Goal: Task Accomplishment & Management: Use online tool/utility

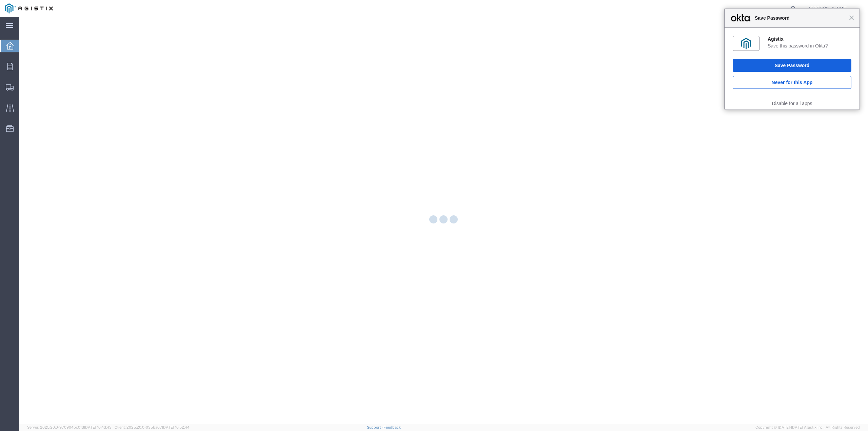
click at [850, 21] on div "Close Save Password" at bounding box center [792, 17] width 135 height 19
click at [851, 18] on span "Close" at bounding box center [851, 17] width 5 height 5
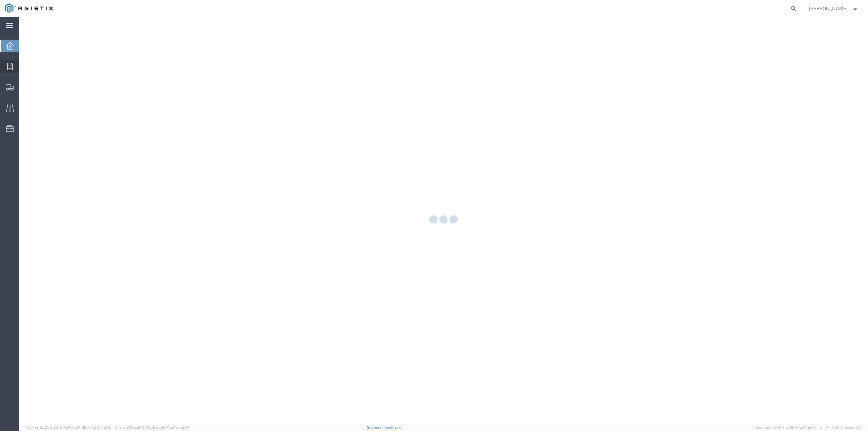
click at [12, 69] on icon at bounding box center [10, 66] width 6 height 7
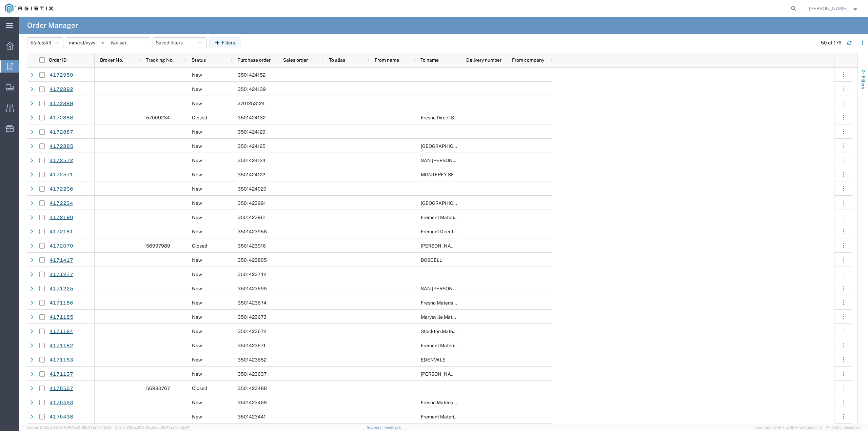
click at [861, 73] on span "button" at bounding box center [862, 72] width 5 height 5
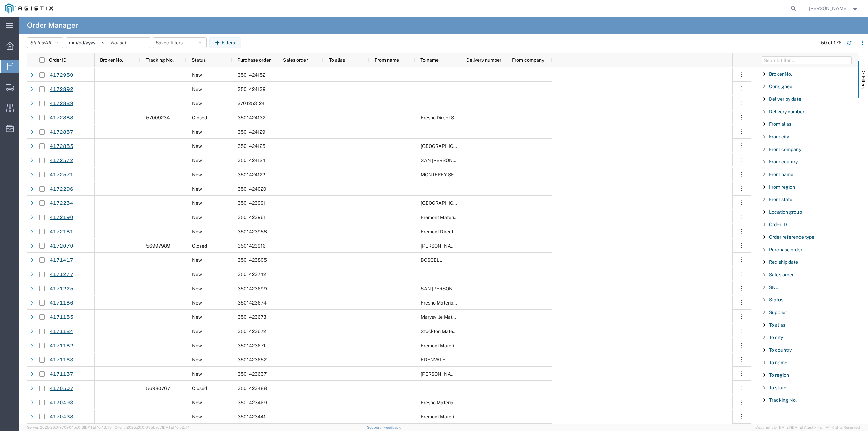
click at [764, 248] on span "Filter List 27 Filters" at bounding box center [763, 249] width 5 height 5
click at [785, 277] on input "Filter Value" at bounding box center [809, 278] width 89 height 8
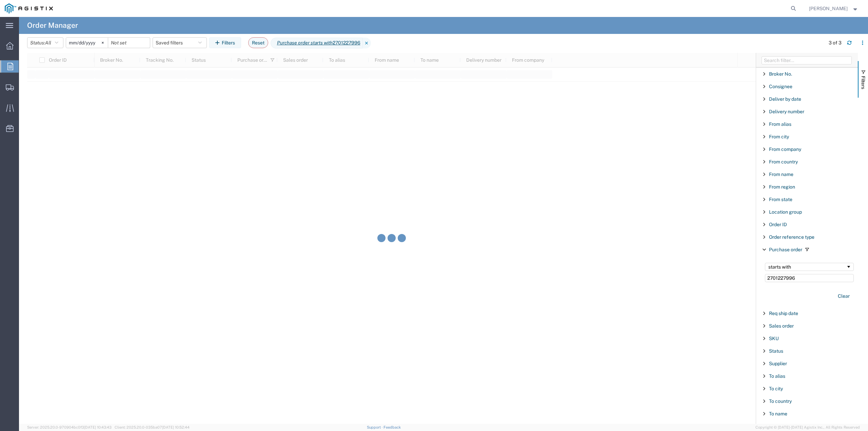
type input "2701227996"
click at [79, 40] on input "[DATE]" at bounding box center [87, 43] width 42 height 10
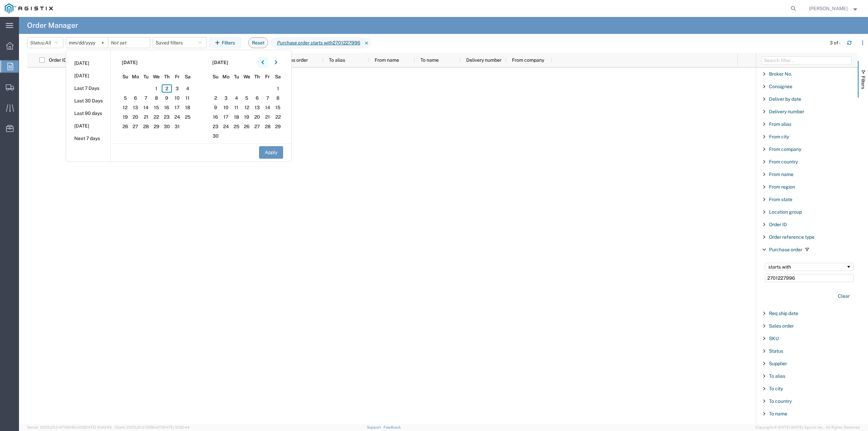
click at [268, 61] on button "button" at bounding box center [262, 62] width 11 height 11
click at [268, 62] on button "button" at bounding box center [262, 62] width 11 height 11
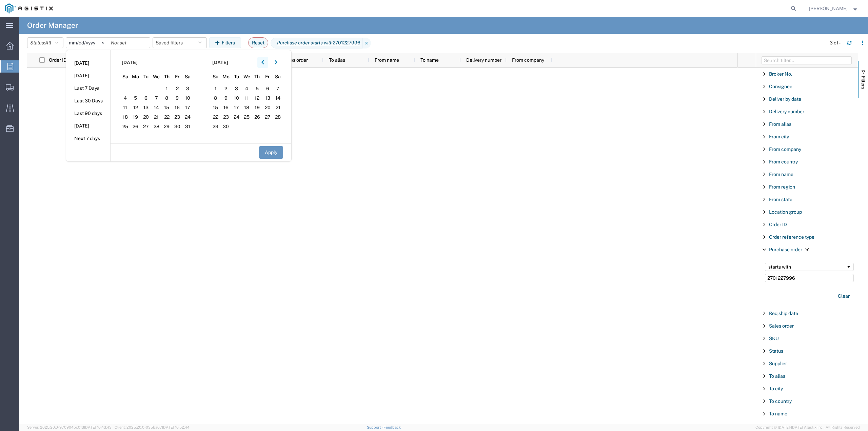
click at [268, 63] on button "button" at bounding box center [262, 62] width 11 height 11
click at [264, 59] on button "button" at bounding box center [262, 62] width 11 height 11
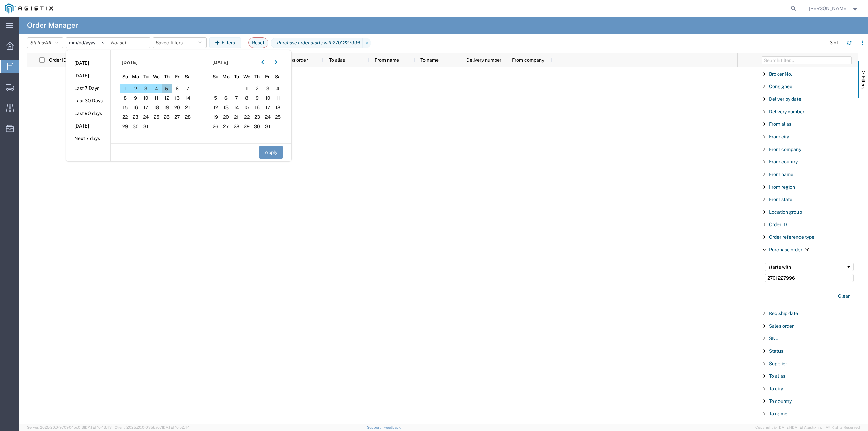
click at [170, 86] on span "5" at bounding box center [167, 88] width 11 height 8
click at [277, 62] on icon "button" at bounding box center [276, 62] width 3 height 5
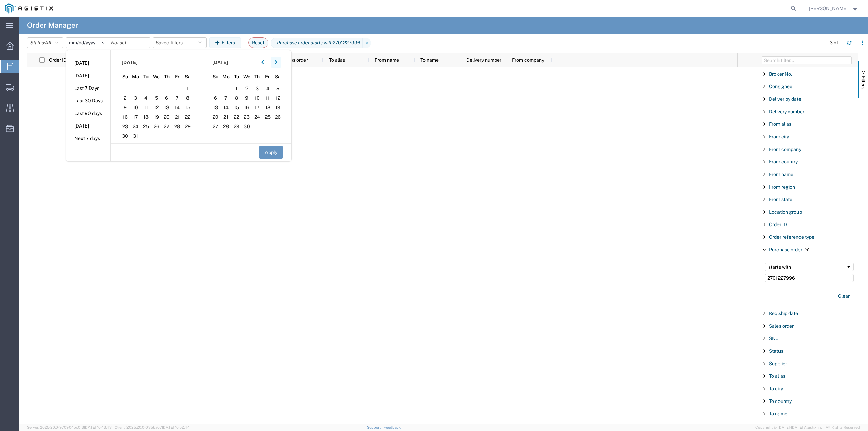
click at [277, 62] on icon "button" at bounding box center [276, 62] width 3 height 5
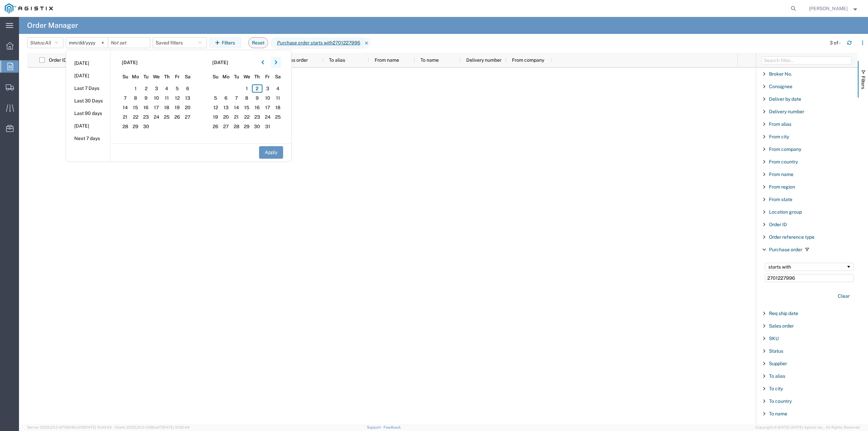
click at [277, 62] on icon "button" at bounding box center [276, 62] width 3 height 5
click at [258, 101] on span "6" at bounding box center [257, 98] width 11 height 8
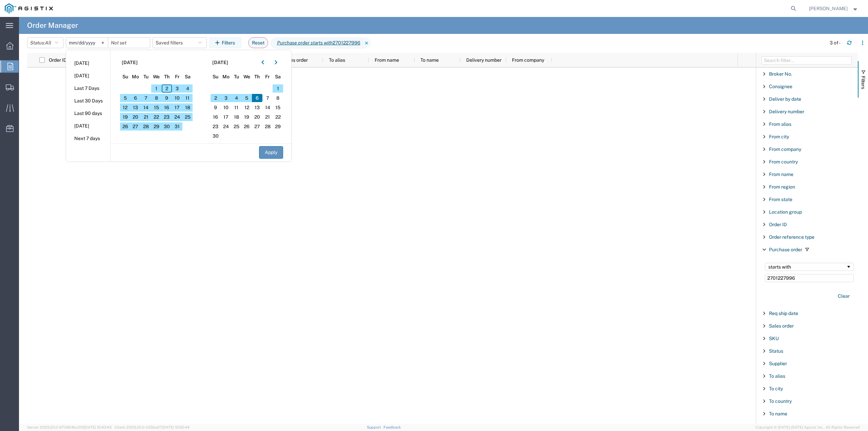
click at [271, 148] on button "Apply" at bounding box center [271, 152] width 24 height 13
type input "[DATE]"
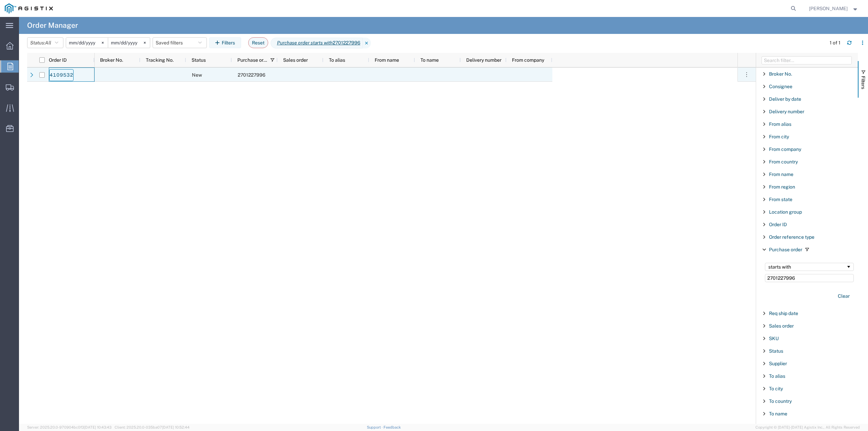
click at [52, 74] on link "4109532" at bounding box center [61, 75] width 24 height 12
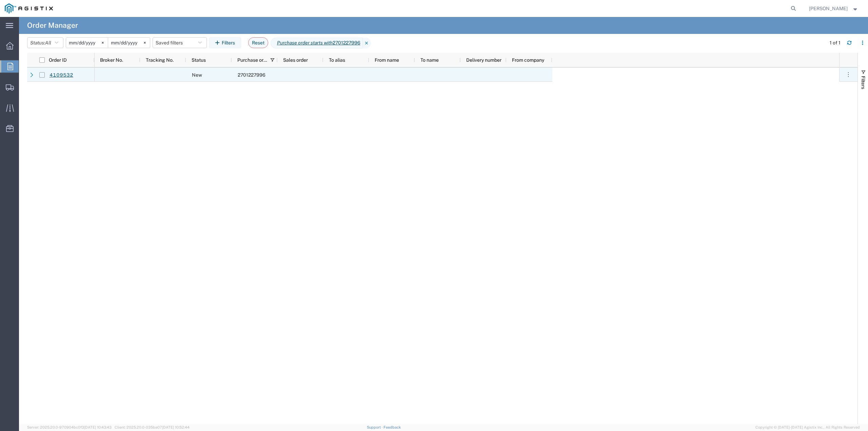
click at [43, 76] on input "Press Space to toggle row selection (unchecked)" at bounding box center [41, 74] width 5 height 5
checkbox input "true"
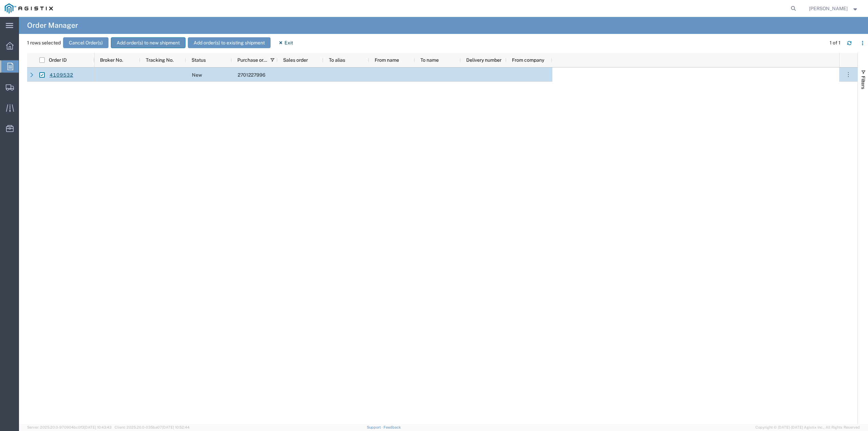
click at [134, 38] on button "Add order(s) to new shipment" at bounding box center [148, 42] width 75 height 11
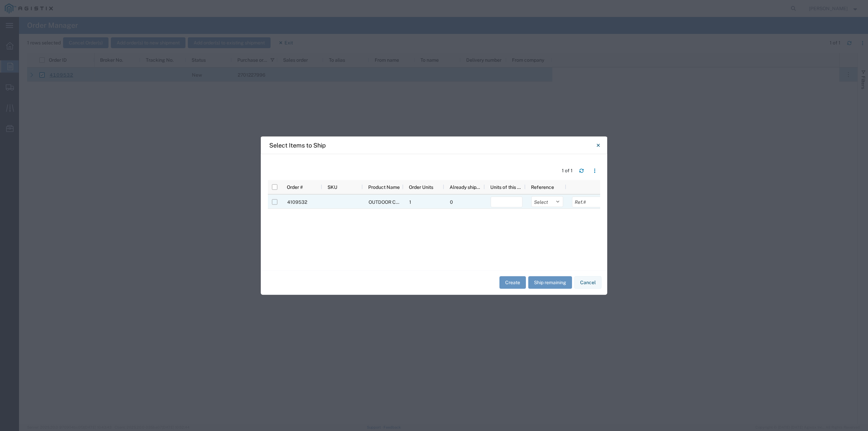
click at [274, 202] on input "Press Space to toggle row selection (unchecked)" at bounding box center [274, 201] width 5 height 5
checkbox input "true"
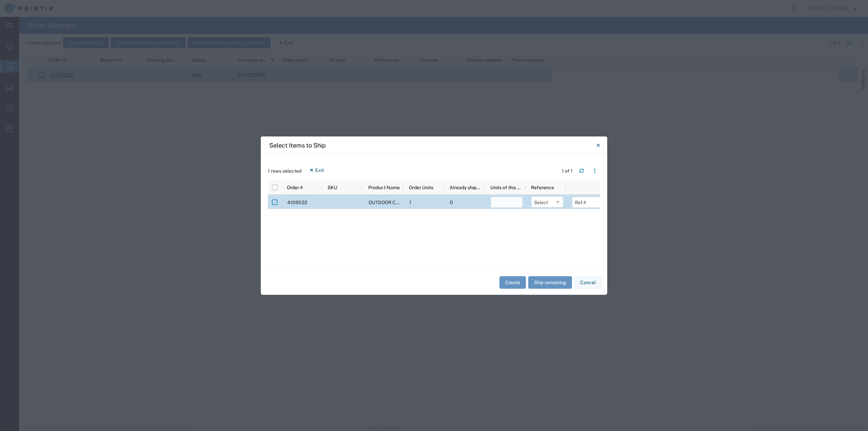
click at [508, 204] on input "number" at bounding box center [507, 202] width 32 height 11
type input "1"
click at [504, 283] on button "Create" at bounding box center [512, 282] width 26 height 13
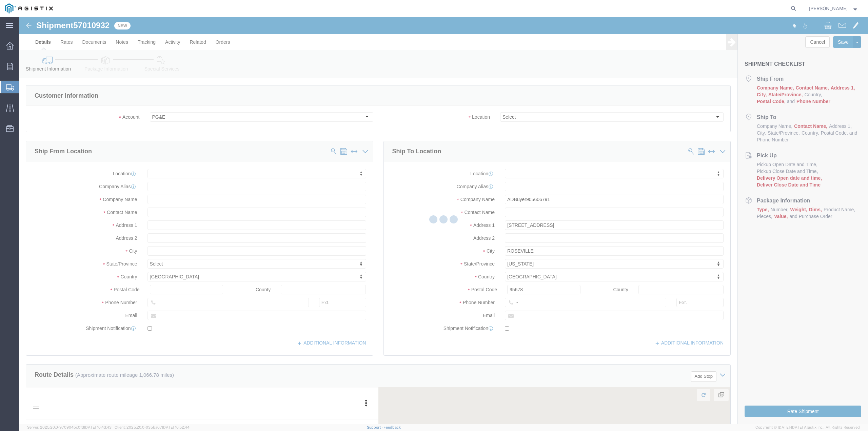
select select
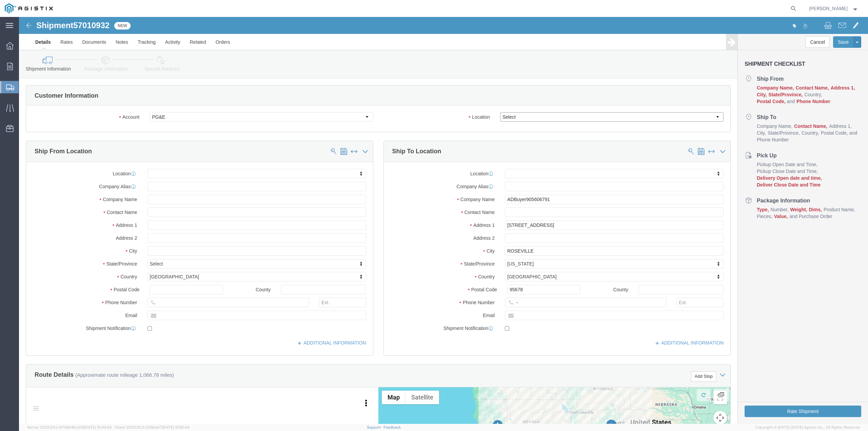
click select "Select All Others [GEOGRAPHIC_DATA] [GEOGRAPHIC_DATA] [GEOGRAPHIC_DATA] [GEOGRA…"
select select "23082"
click select "Select All Others [GEOGRAPHIC_DATA] [GEOGRAPHIC_DATA] [GEOGRAPHIC_DATA] [GEOGRA…"
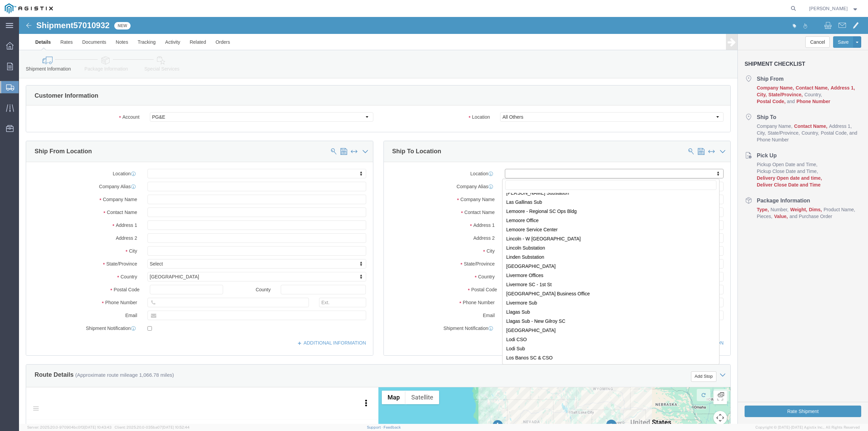
scroll to position [1899, 0]
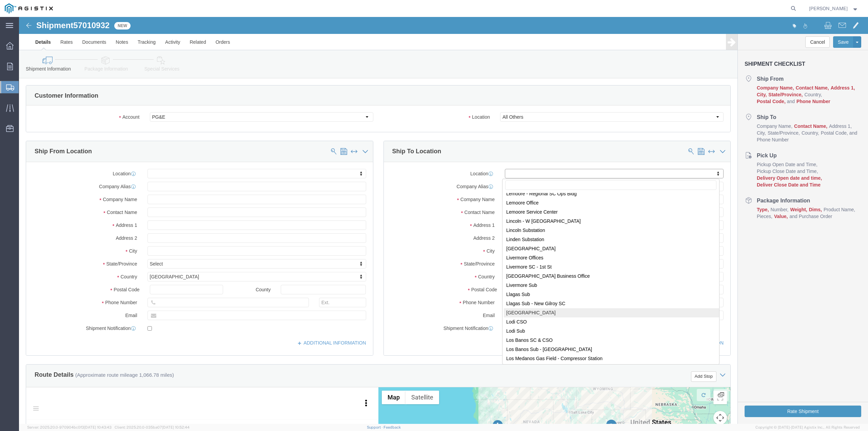
select select "66111"
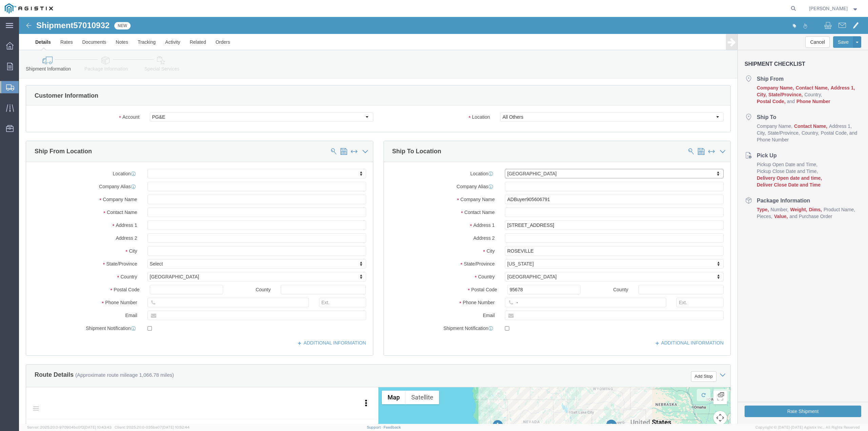
select select "CA"
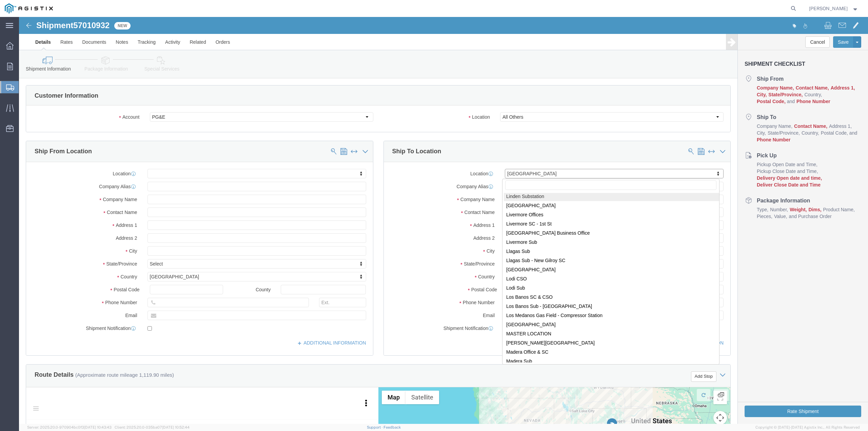
scroll to position [1951, 0]
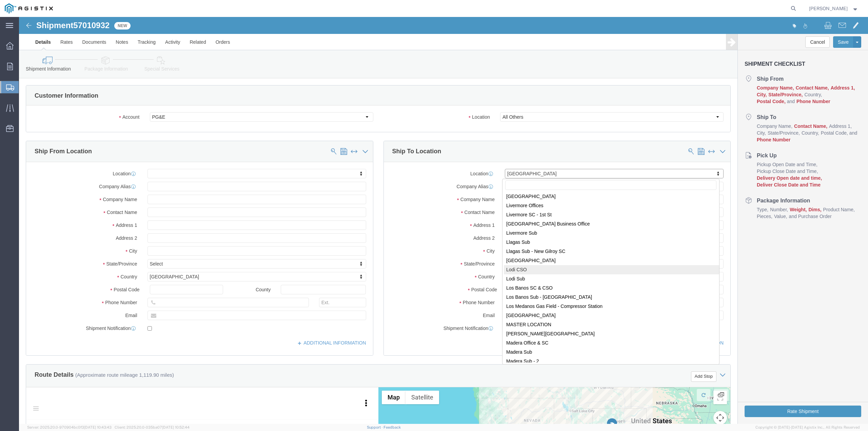
select select "19787"
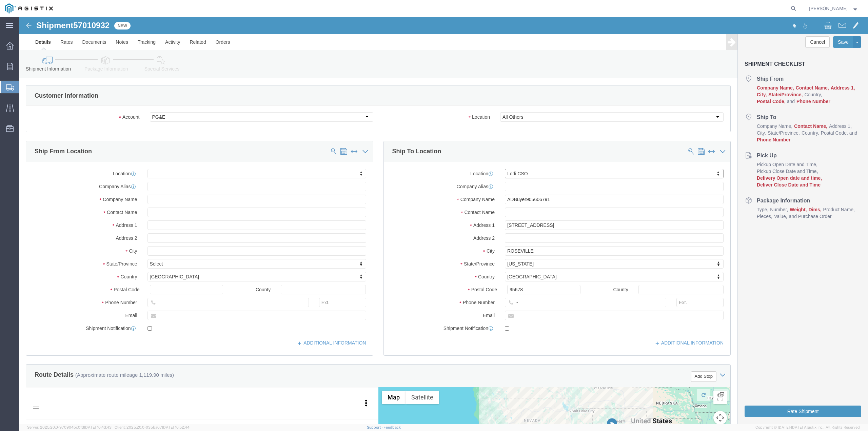
select select "CA"
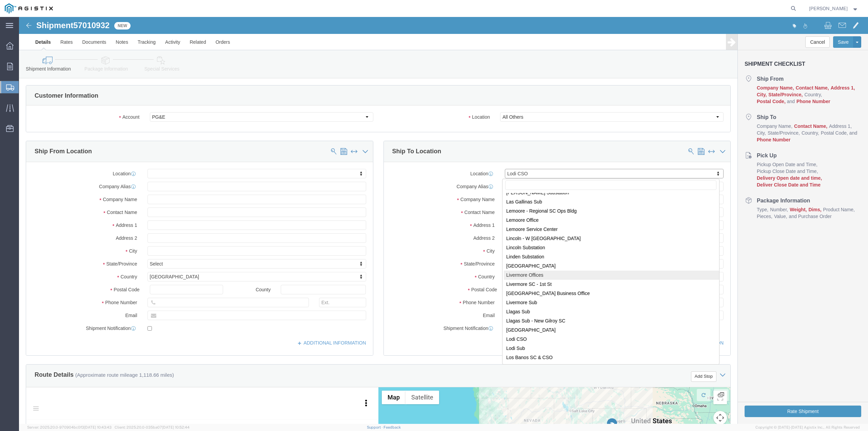
scroll to position [1892, 0]
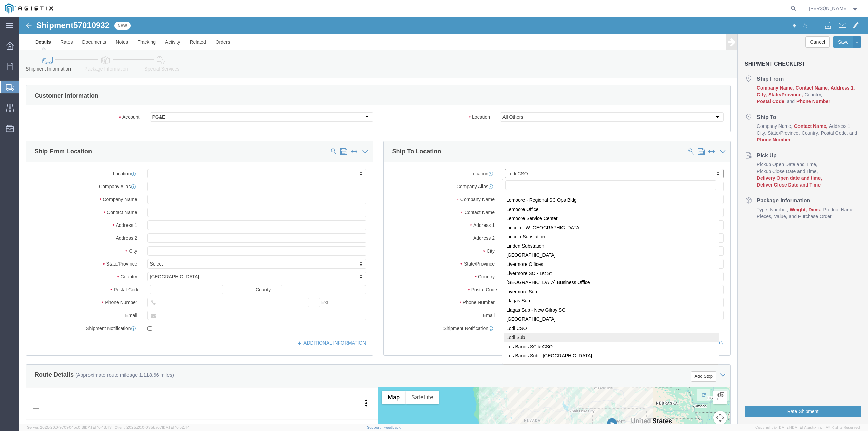
select select "35841"
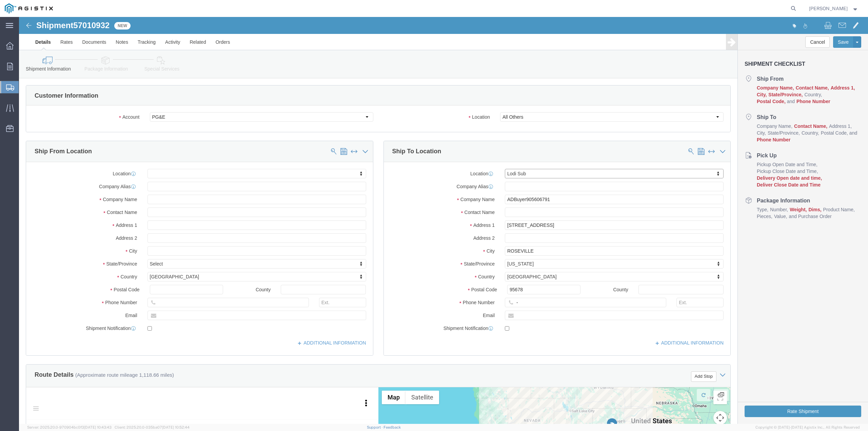
select select "CA"
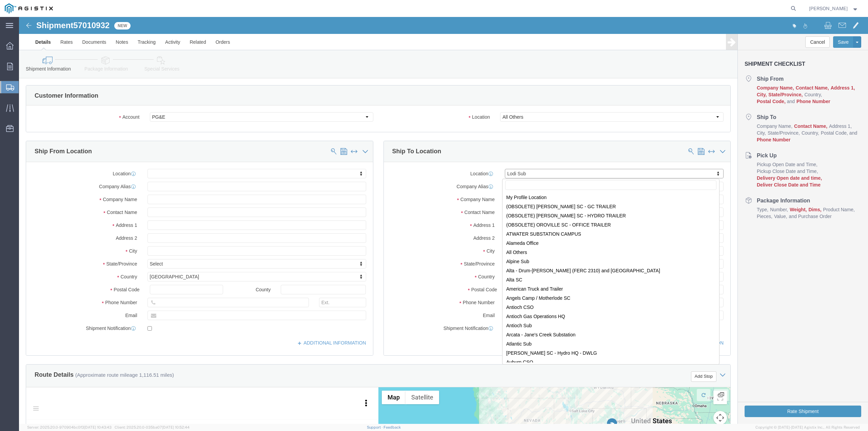
scroll to position [1868, 0]
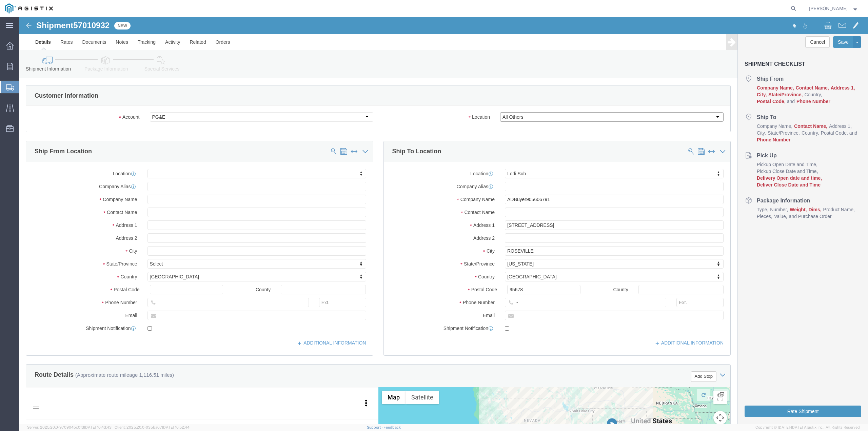
click select "Select All Others [GEOGRAPHIC_DATA] [GEOGRAPHIC_DATA] [GEOGRAPHIC_DATA] [GEOGRA…"
select select
click select "Select All Others [GEOGRAPHIC_DATA] [GEOGRAPHIC_DATA] [GEOGRAPHIC_DATA] [GEOGRA…"
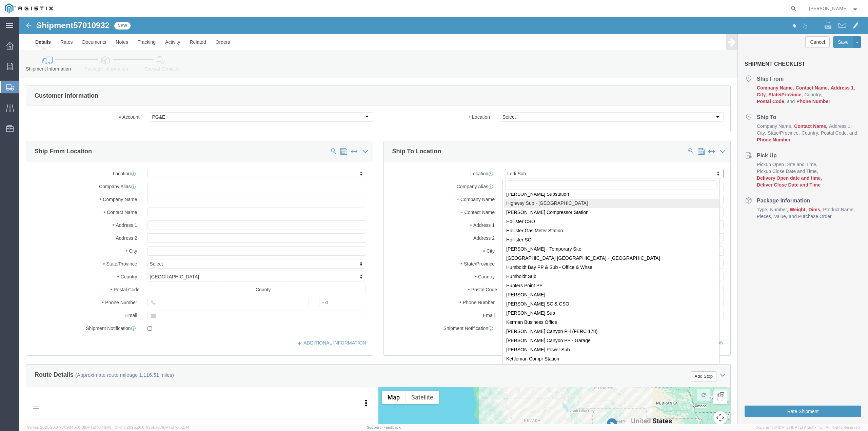
scroll to position [1664, 0]
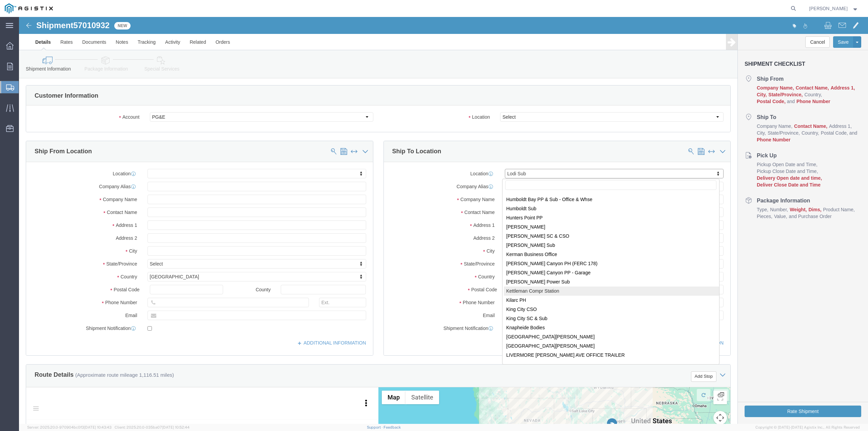
select select "19667"
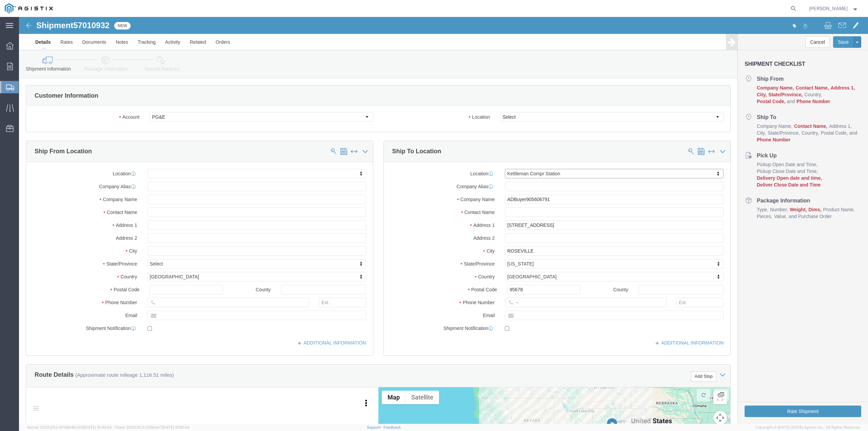
select select "CA"
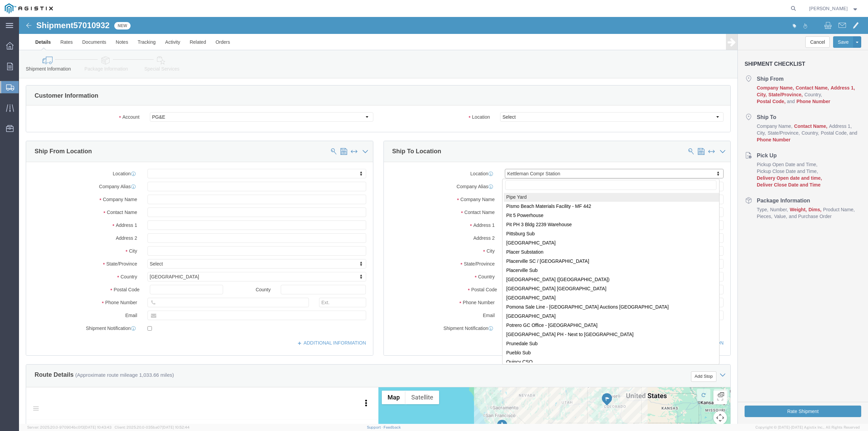
scroll to position [2847, 0]
drag, startPoint x: 560, startPoint y: 133, endPoint x: 559, endPoint y: 137, distance: 4.1
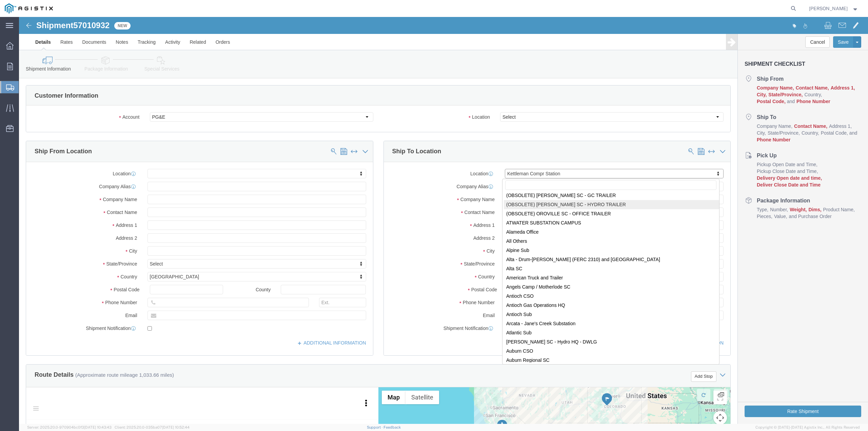
scroll to position [0, 0]
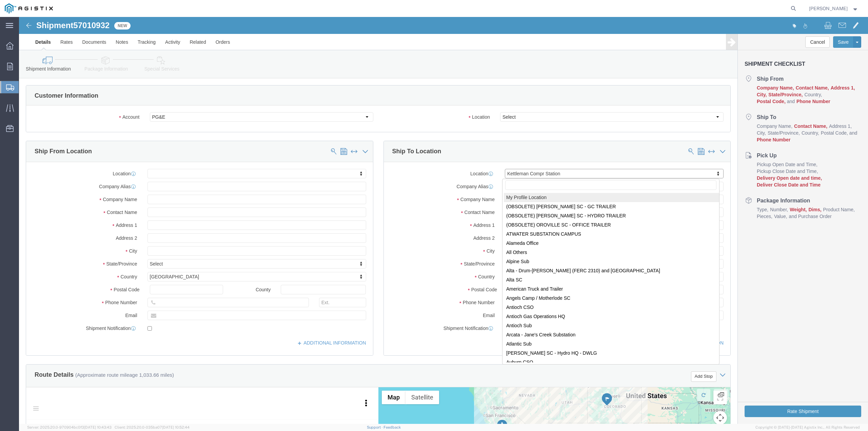
select select "MYPROFILE"
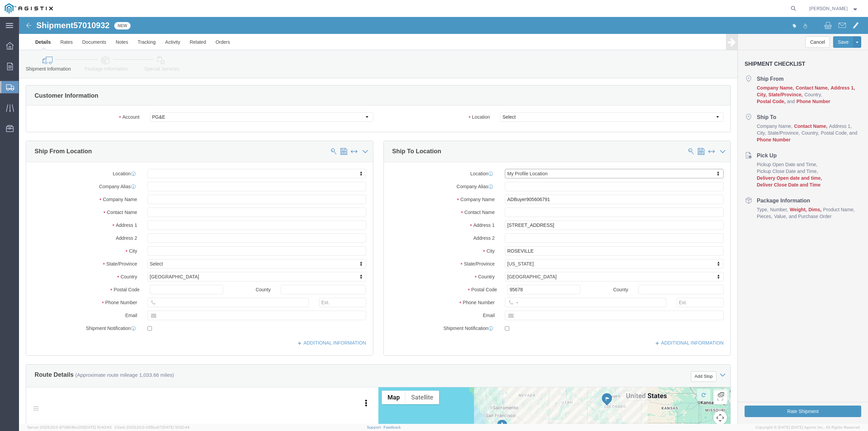
select select "GA"
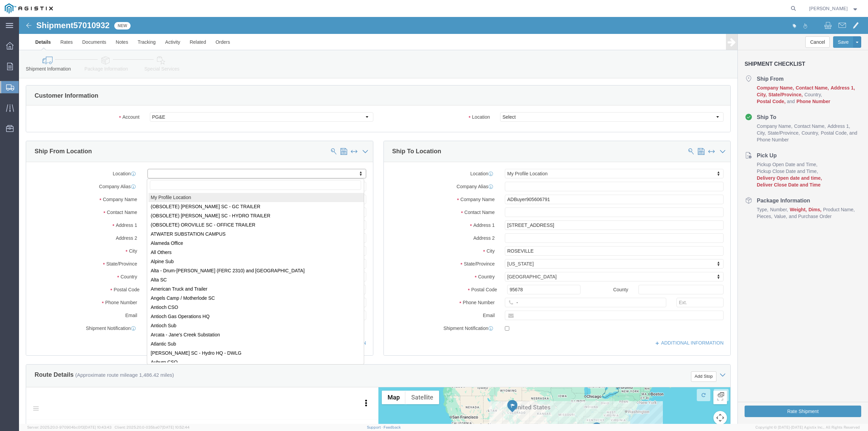
select select "MYPROFILE"
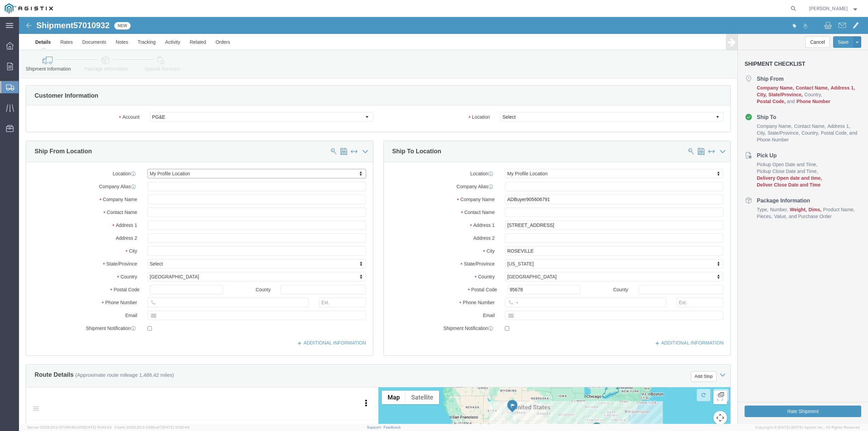
select select "GA"
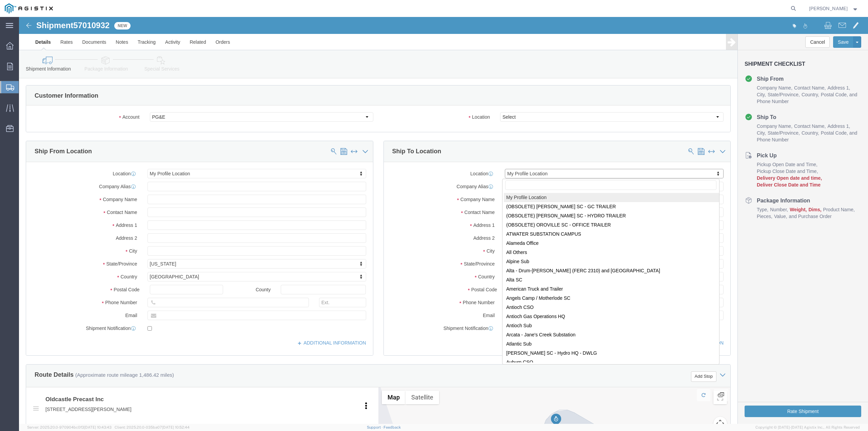
drag, startPoint x: 517, startPoint y: 156, endPoint x: 429, endPoint y: 158, distance: 87.8
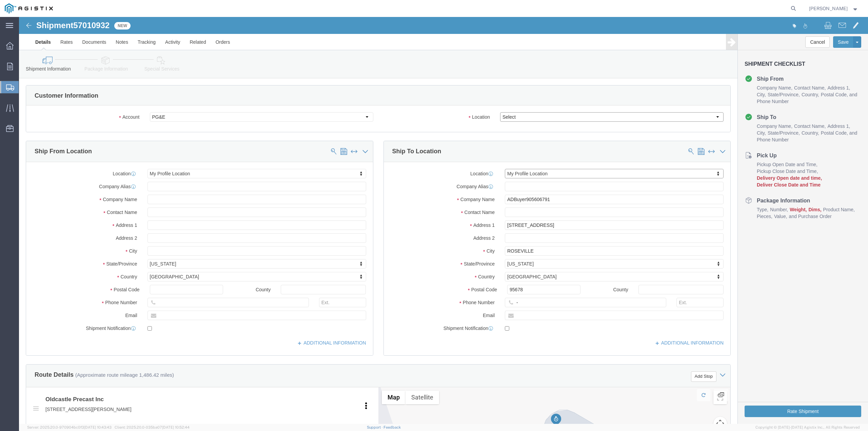
click select "Select All Others [GEOGRAPHIC_DATA] [GEOGRAPHIC_DATA] [GEOGRAPHIC_DATA] [GEOGRA…"
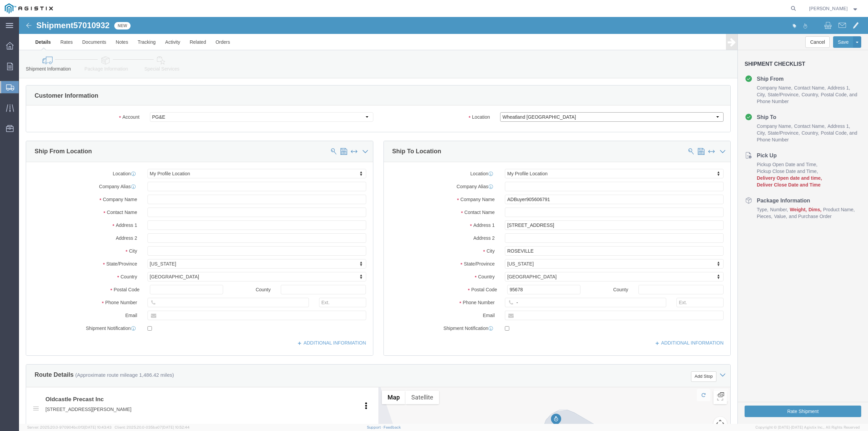
select select "23082"
click select "Select All Others [GEOGRAPHIC_DATA] [GEOGRAPHIC_DATA] [GEOGRAPHIC_DATA] [GEOGRA…"
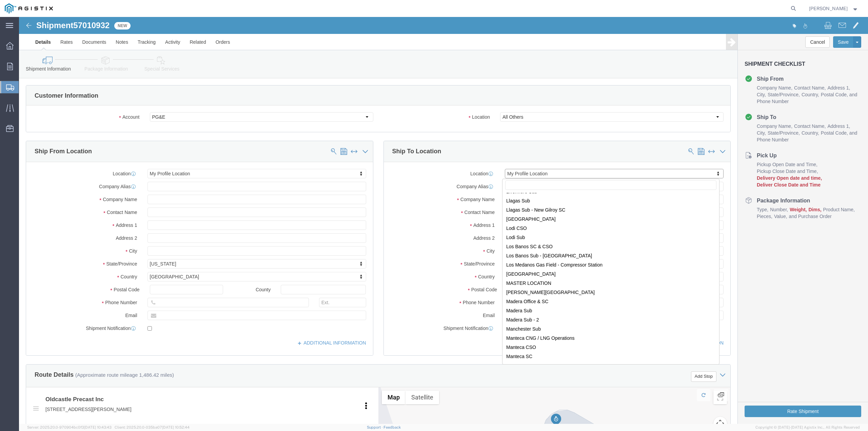
scroll to position [1966, 0]
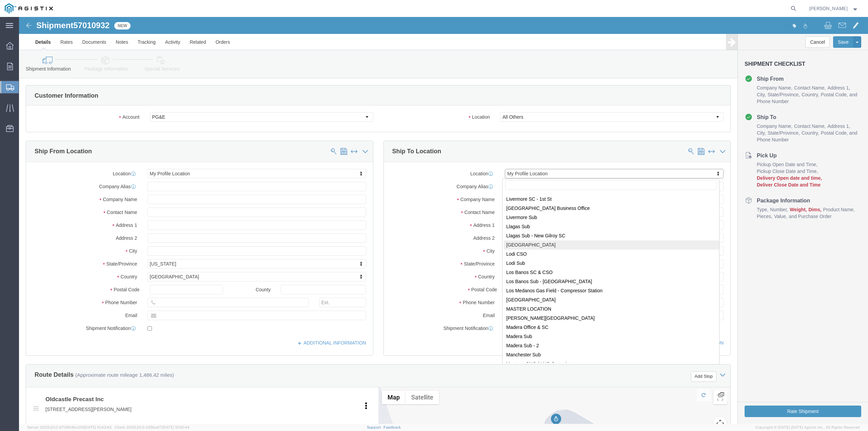
select select "66111"
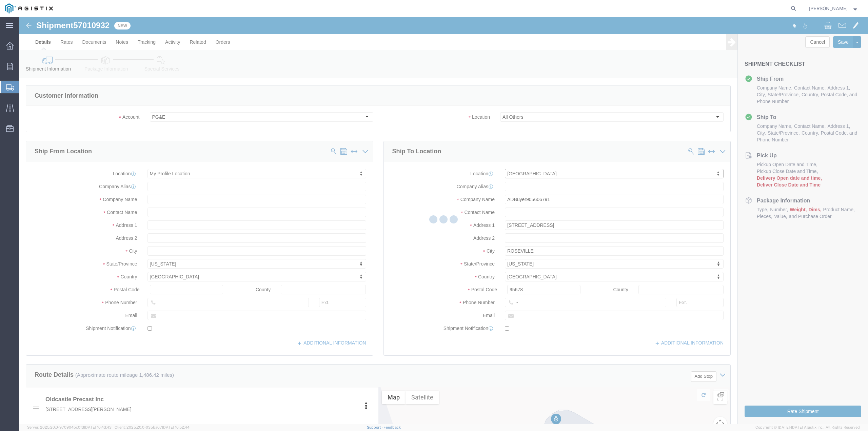
select select "CA"
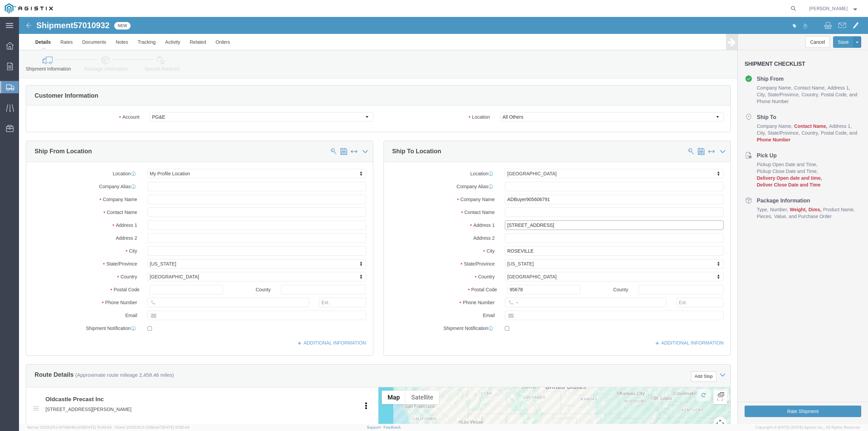
drag, startPoint x: 532, startPoint y: 206, endPoint x: 471, endPoint y: 217, distance: 61.4
click div "Location [GEOGRAPHIC_DATA] My Profile Location (OBSOLETE) [GEOGRAPHIC_DATA] SC …"
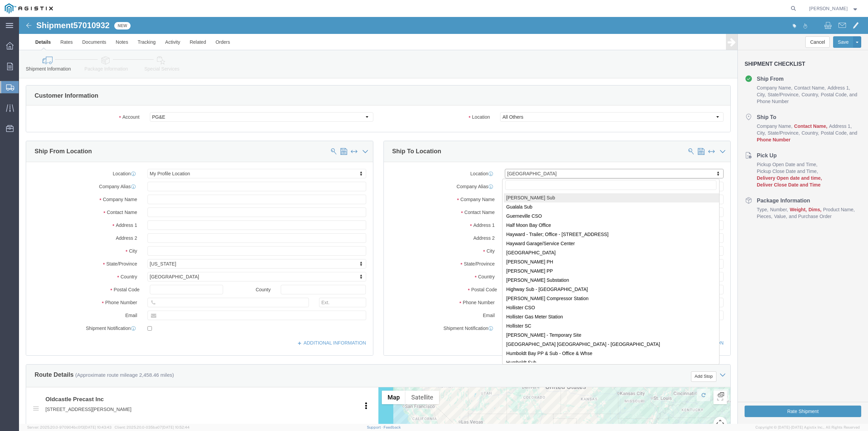
scroll to position [1501, 0]
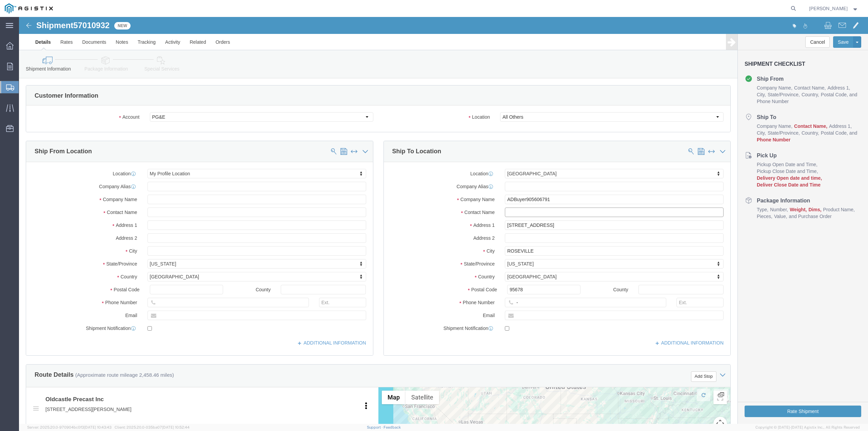
click input "text"
type input "[PERSON_NAME]"
type input "[STREET_ADDRESS]"
select select
type input "[GEOGRAPHIC_DATA]"
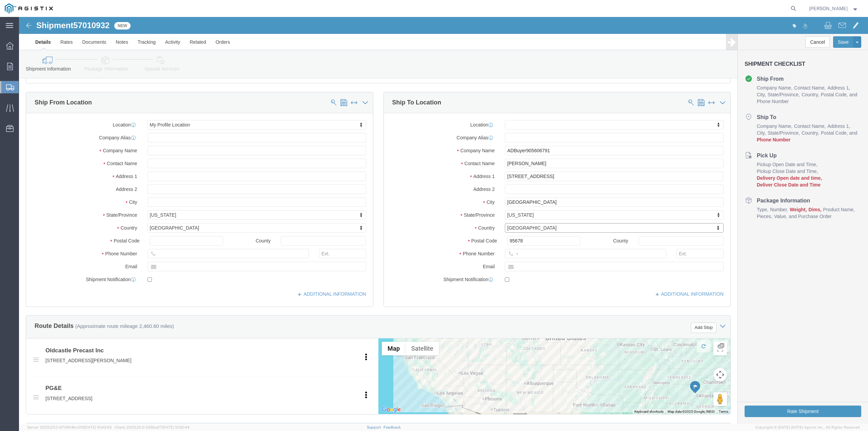
scroll to position [68, 0]
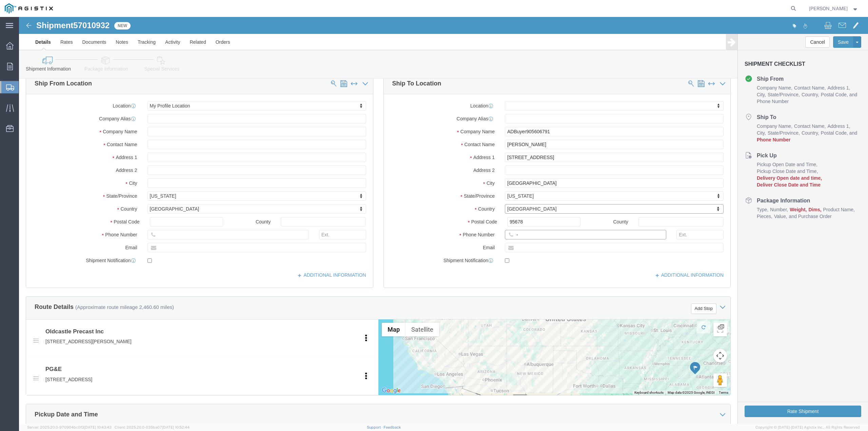
click input "-"
type input "[PHONE_NUMBER]"
click input "text"
type input "[EMAIL_ADDRESS][DOMAIN_NAME]"
click div
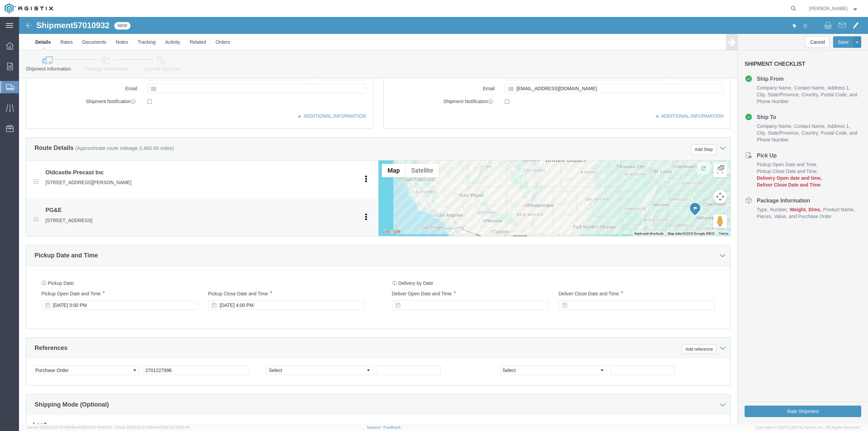
scroll to position [237, 0]
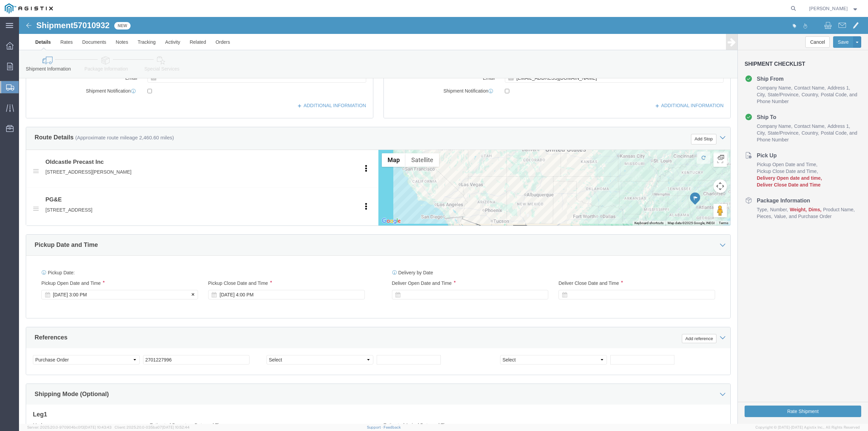
click div "[DATE] 3:00 PM"
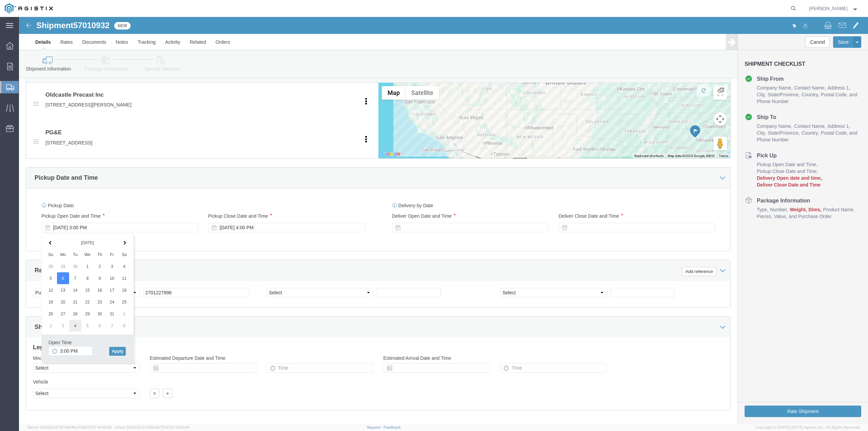
scroll to position [305, 0]
drag, startPoint x: 61, startPoint y: 331, endPoint x: 40, endPoint y: 335, distance: 21.7
click input "3:00 PM"
type input "8:00 AM"
click button "Apply"
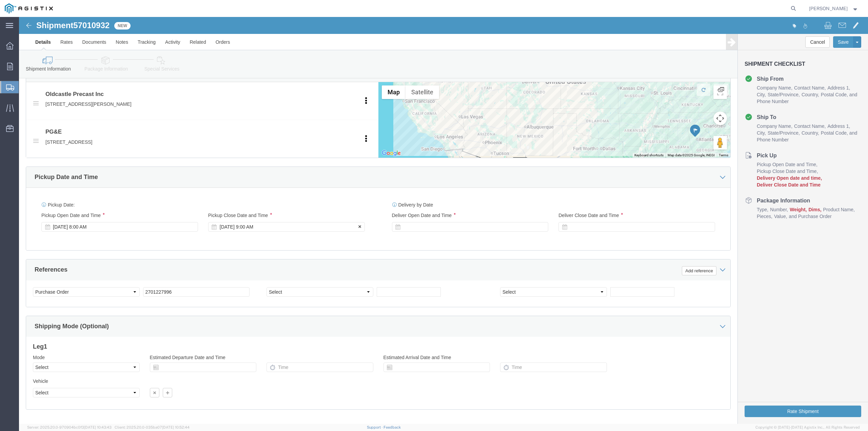
click div "[DATE] 9:00 AM"
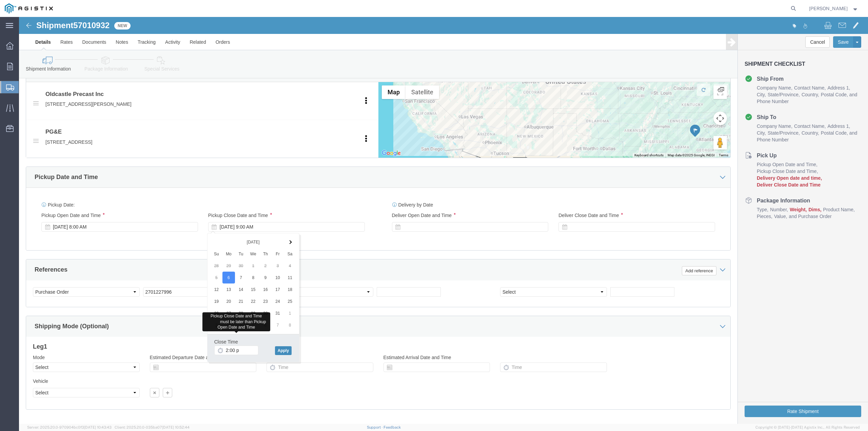
type input "2:00 PM"
click button "Apply"
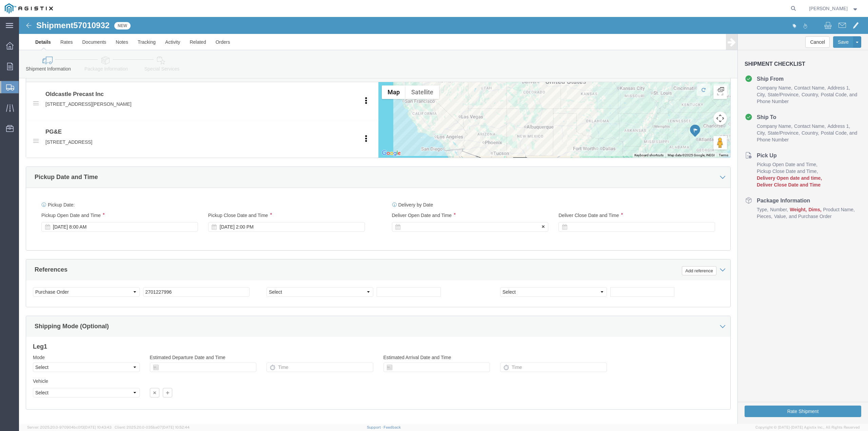
click div
click input "3:00 PM"
type input "8:00 AM"
click button "Apply"
click div
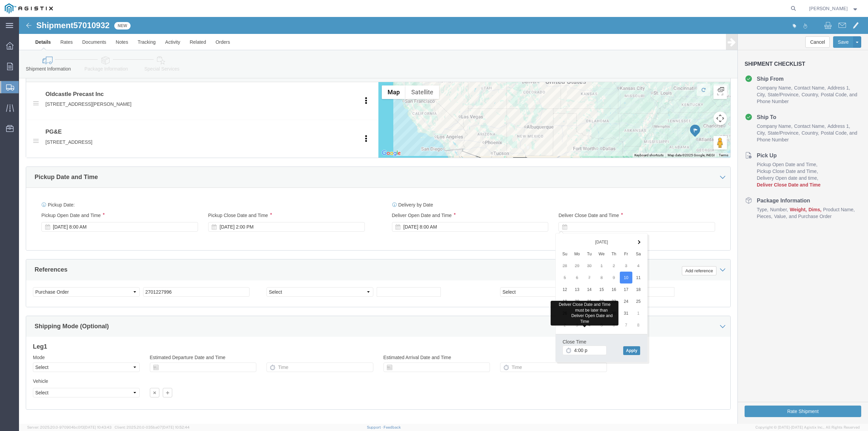
type input "4:00 PM"
click button "Apply"
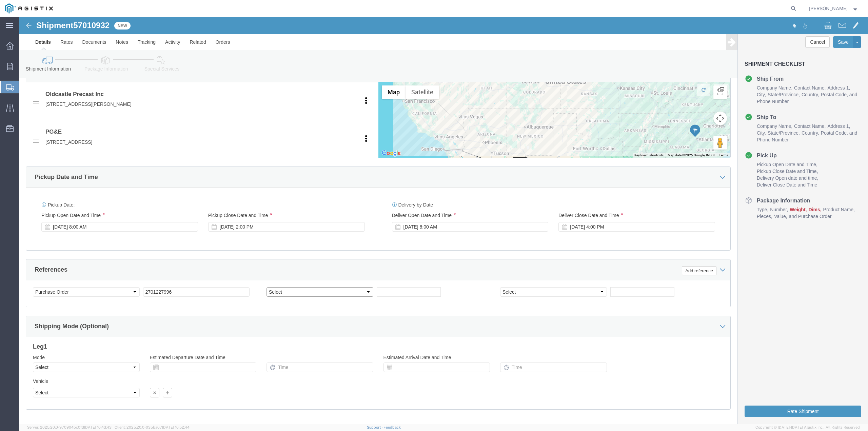
click select "Select Account Type Activity ID Airline Appointment Number ASN Batch Request # …"
select select "PICKUPNUM"
click select "Select Account Type Activity ID Airline Appointment Number ASN Batch Request # …"
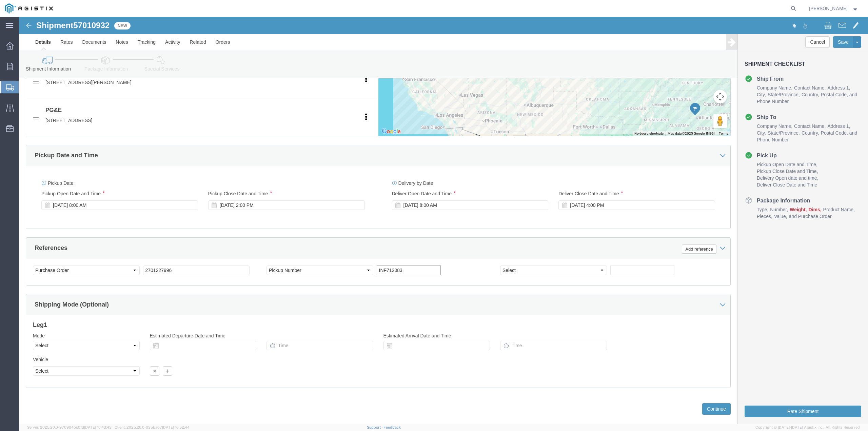
scroll to position [338, 0]
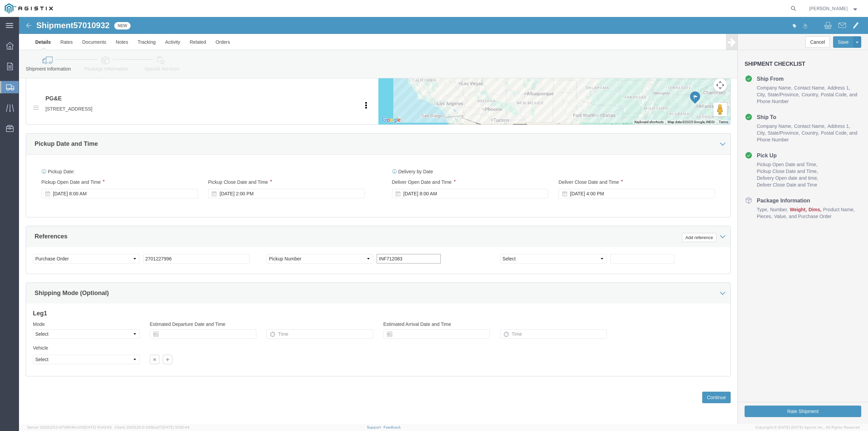
type input "INF712083"
click select "Select Air Less than Truckload Multi-Leg Ocean Freight Rail Small Parcel Truckl…"
select select "TL"
click select "Select Air Less than Truckload Multi-Leg Ocean Freight Rail Small Parcel Truckl…"
click select "Select 1-Ton (PSS) 10 Wheel 10 Yard Dump Truck 20 Yard Dump Truck Bobtail Botto…"
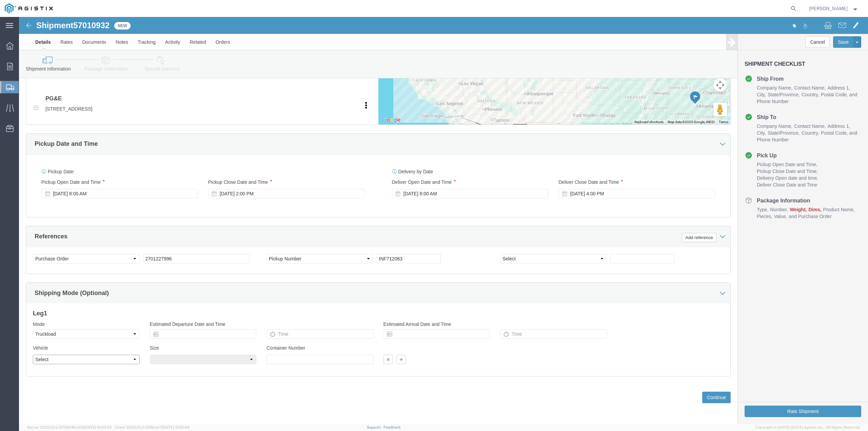
select select "FLBD"
click select "Select 1-Ton (PSS) 10 Wheel 10 Yard Dump Truck 20 Yard Dump Truck Bobtail Botto…"
click select "Select 35 Feet 20 Feet 28 Feet 53 Feet 40 Feet 48 Feet"
select select "48FT"
click select "Select 35 Feet 20 Feet 28 Feet 53 Feet 40 Feet 48 Feet"
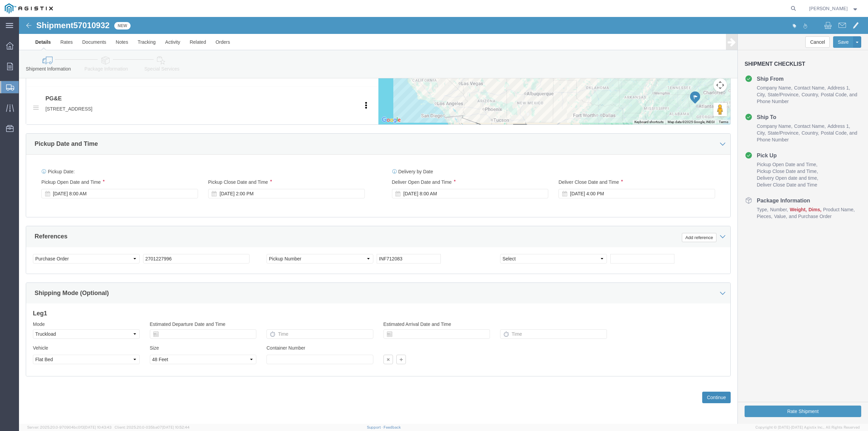
click button "Continue"
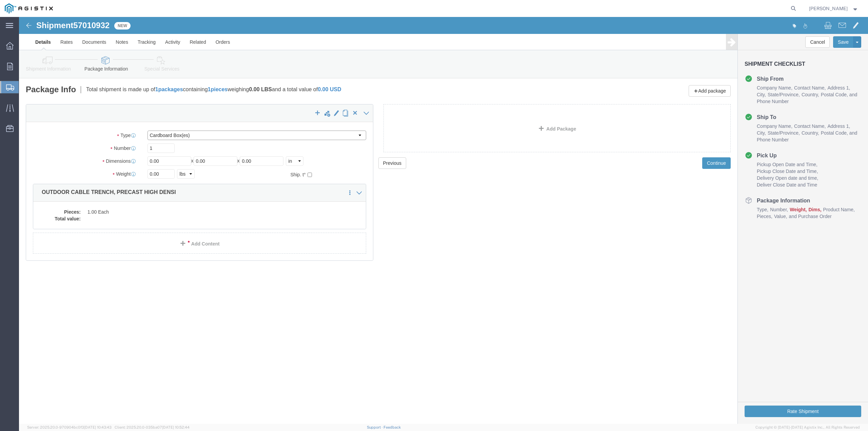
click select "Select Bulk Bundle(s) Cardboard Box(es) Carton(s) Crate(s) Drum(s) (Fiberboard)…"
select select "BNDL"
click select "Select Bulk Bundle(s) Cardboard Box(es) Carton(s) Crate(s) Drum(s) (Fiberboard)…"
drag, startPoint x: 135, startPoint y: 133, endPoint x: 122, endPoint y: 131, distance: 13.3
click div "Number 1"
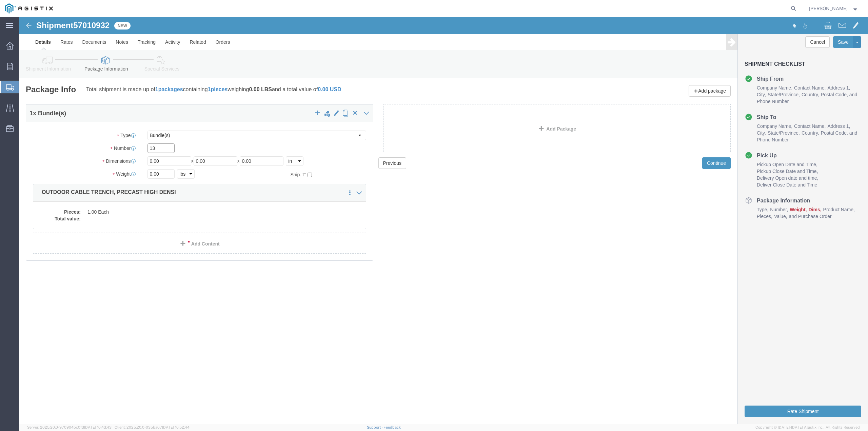
type input "13"
drag, startPoint x: 145, startPoint y: 142, endPoint x: 116, endPoint y: 147, distance: 29.3
click div "Dimensions Length 40 x Width 0.00 x Height 0.00 Select cm ft in"
type input "120"
type input "30"
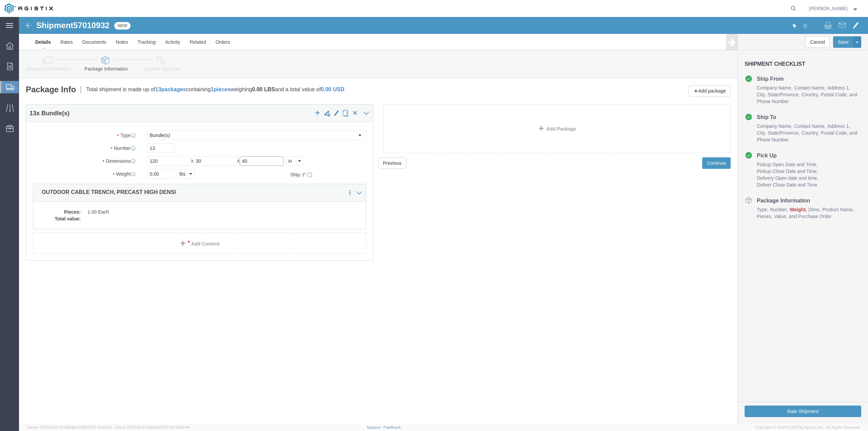
type input "40"
drag, startPoint x: 141, startPoint y: 158, endPoint x: 129, endPoint y: 161, distance: 11.9
click input "0.00"
type input "10340.09"
click div "Pieces: 1.00 Each Total value:"
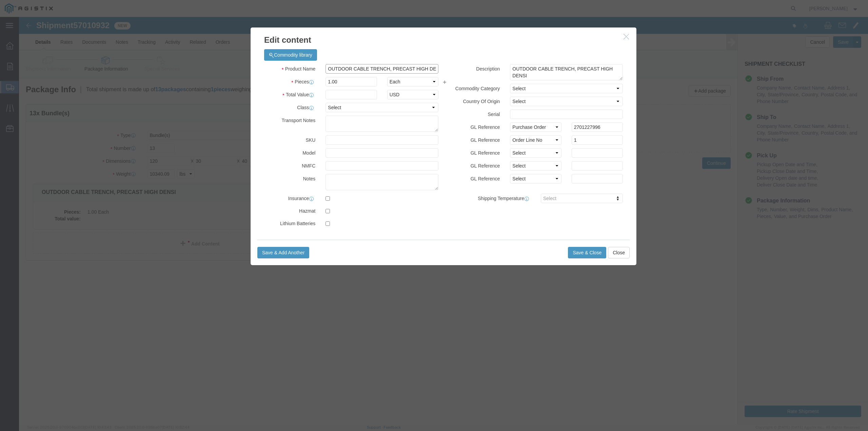
click input "OUTDOOR CABLE TRENCH, PRECAST HIGH DENSI"
drag, startPoint x: 322, startPoint y: 64, endPoint x: 304, endPoint y: 65, distance: 18.0
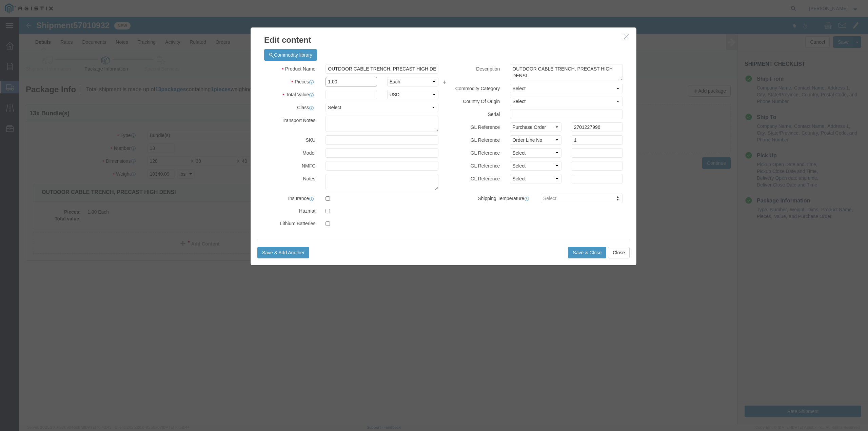
click div "1.00"
type input "13"
type input "1"
select select "USD"
select select "60"
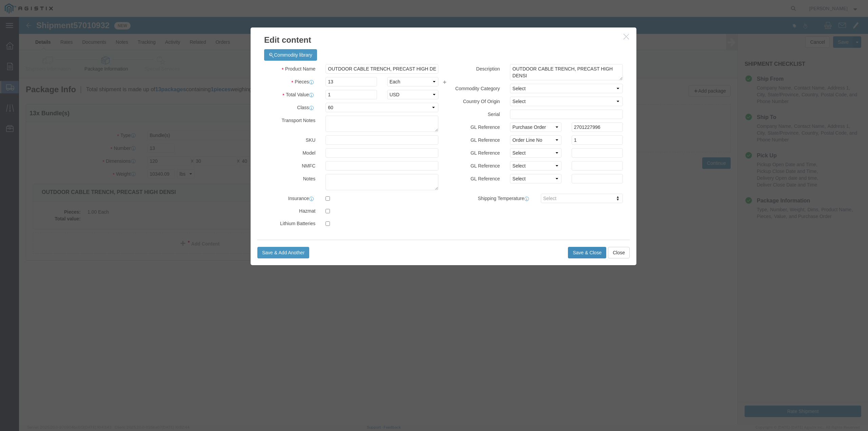
click button "Save & Close"
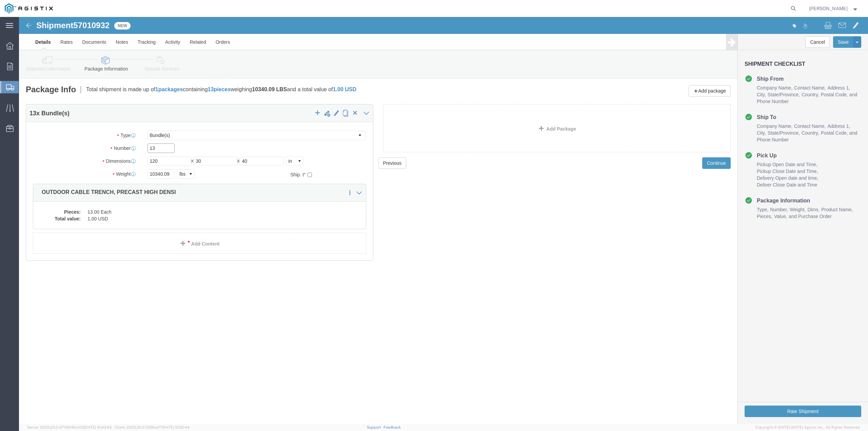
drag, startPoint x: 139, startPoint y: 133, endPoint x: 127, endPoint y: 128, distance: 13.5
click div "13"
type input "7"
click link "Add Package"
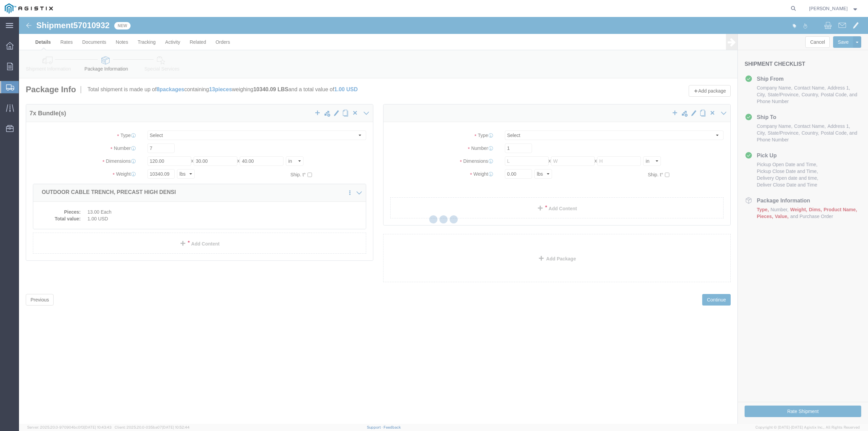
select select "BNDL"
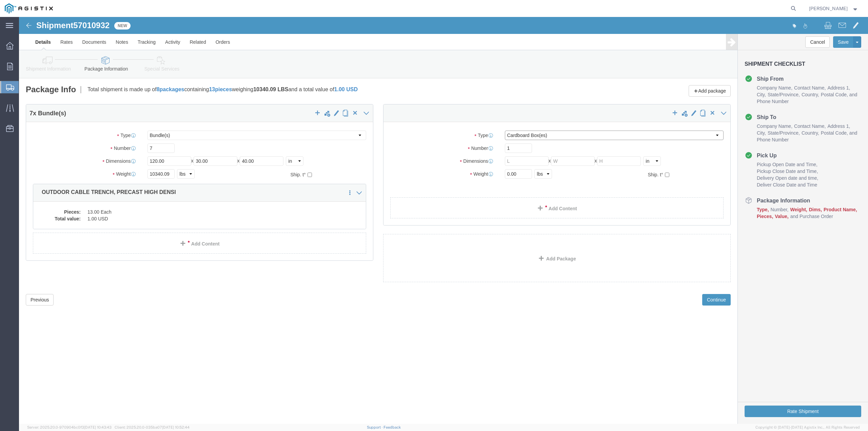
click select "Select Bulk Bundle(s) Cardboard Box(es) Carton(s) Crate(s) Drum(s) (Fiberboard)…"
select select "PSNS"
click select "Select Bulk Bundle(s) Cardboard Box(es) Carton(s) Crate(s) Drum(s) (Fiberboard)…"
click input "text"
type input "6"
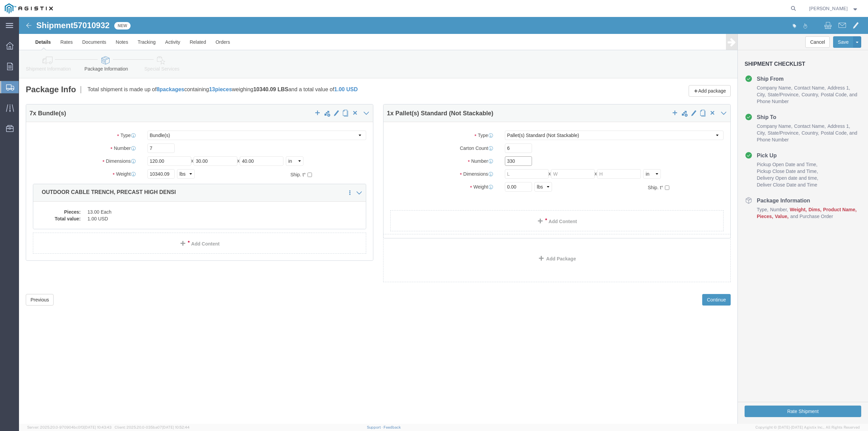
type input "330"
type input "48"
type input "5726.91"
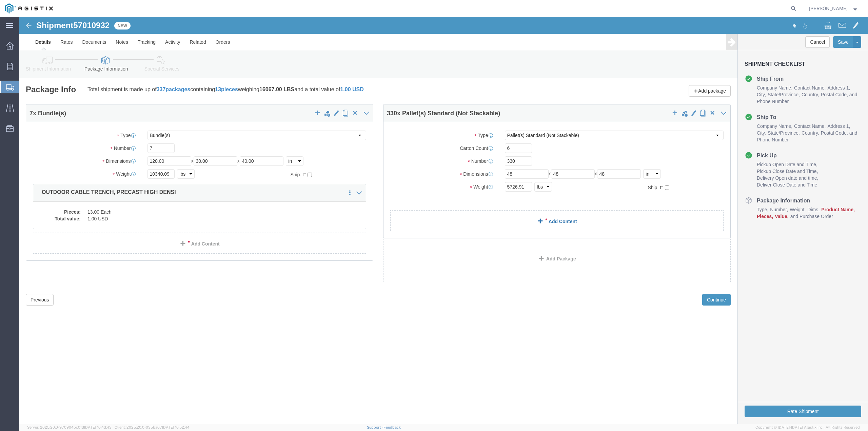
click link "Add Content"
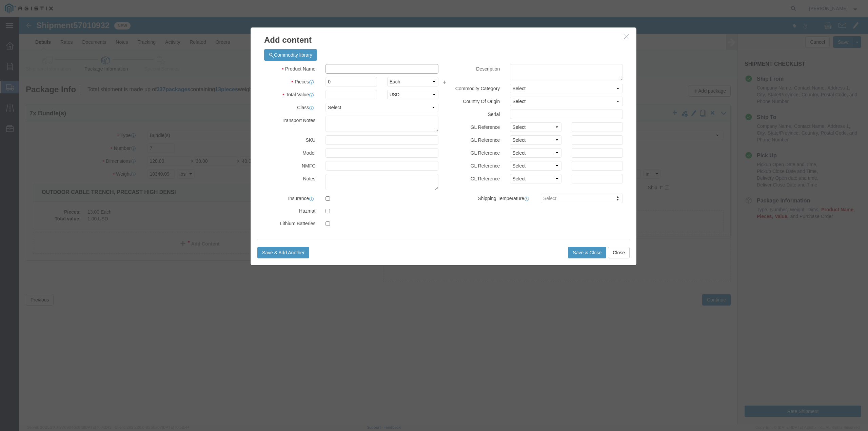
click input "text"
type input "Covers and Accessories"
drag, startPoint x: 323, startPoint y: 65, endPoint x: 297, endPoint y: 62, distance: 25.9
click div "Pieces 0 Select Bag Barrels 100Board Feet Bottle Box Blister Pack Carats Can Ca…"
click button "button"
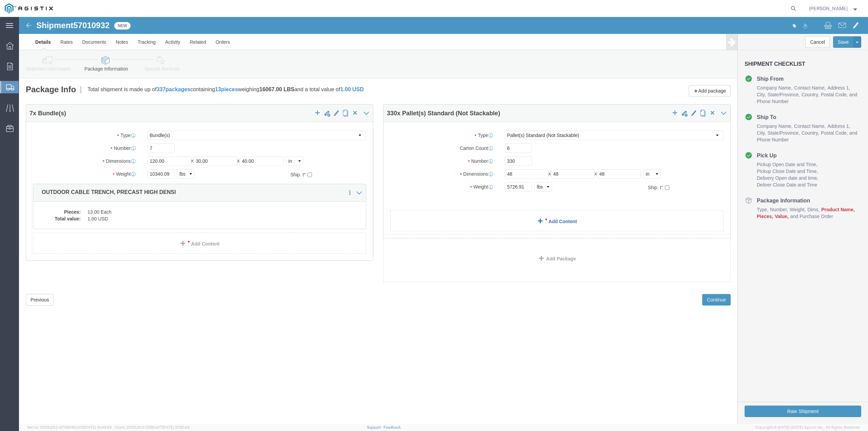
click link "Add Content"
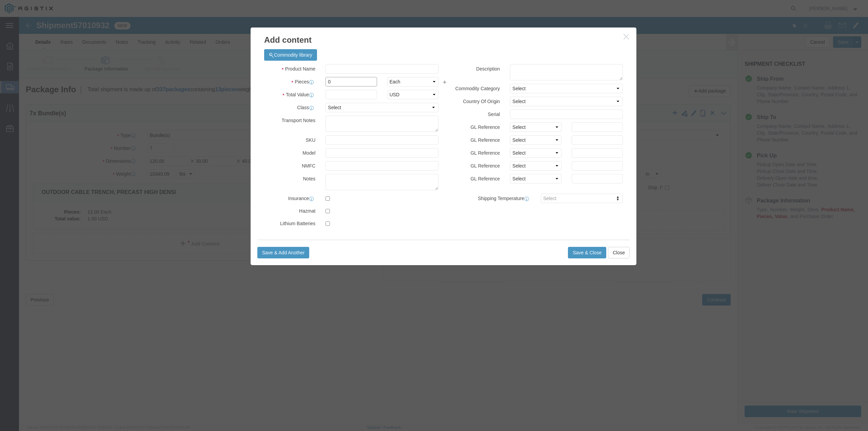
click div "0"
type input "330"
select select "BF"
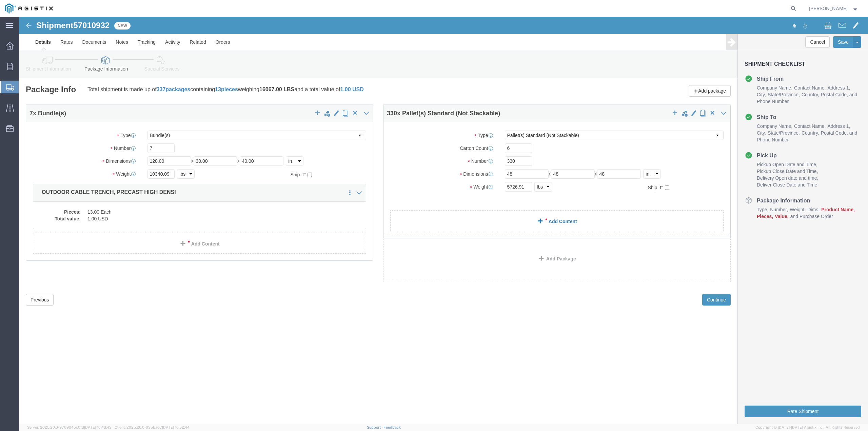
click link "Add Content"
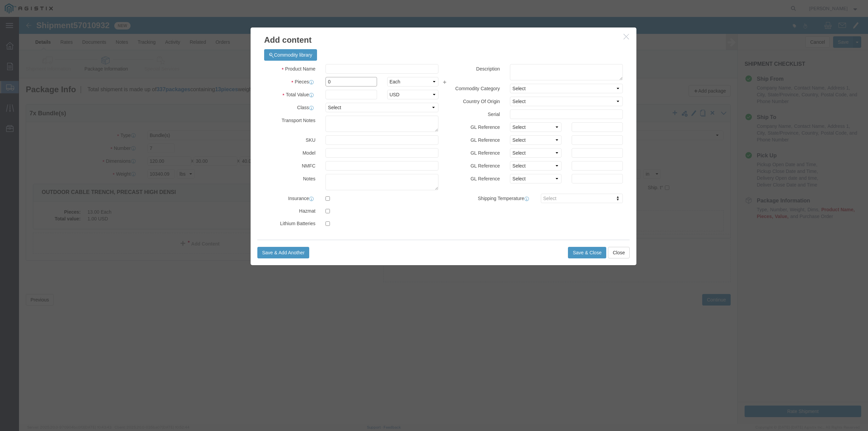
drag, startPoint x: 329, startPoint y: 66, endPoint x: 297, endPoint y: 65, distance: 31.9
click div "Pieces 0 Select Bag Barrels 100Board Feet Bottle Box Blister Pack Carats Can Ca…"
type input "330"
click input "text"
type input "1"
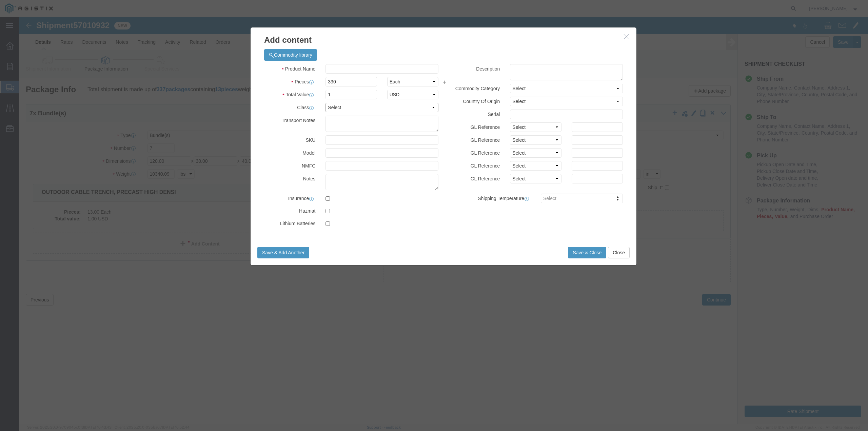
click select "Select 50 55 60 65 70 85 92.5 100 125 175 250 300 400"
select select "60"
click select "Select 50 55 60 65 70 85 92.5 100 125 175 250 300 400"
click input "text"
type input "Covers and Accessories"
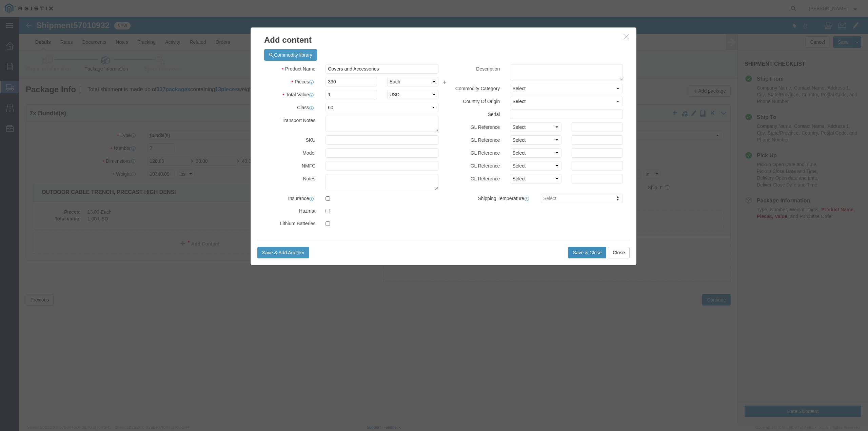
click button "Save & Close"
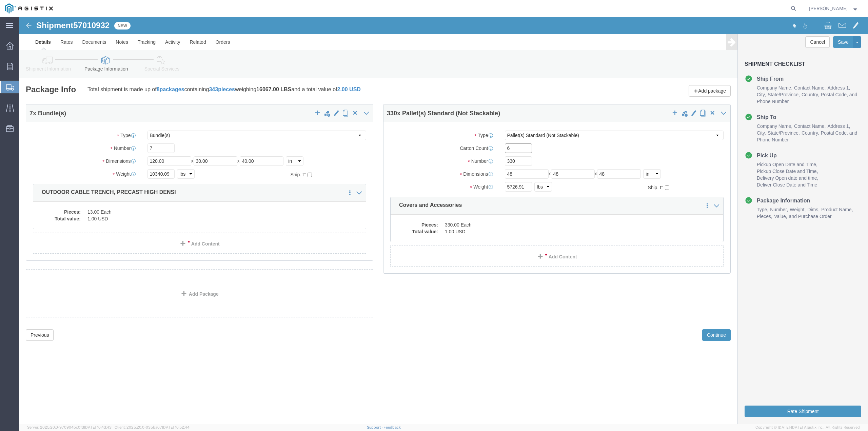
drag, startPoint x: 494, startPoint y: 132, endPoint x: 484, endPoint y: 130, distance: 10.0
click div "6"
type input "4"
click button "Continue"
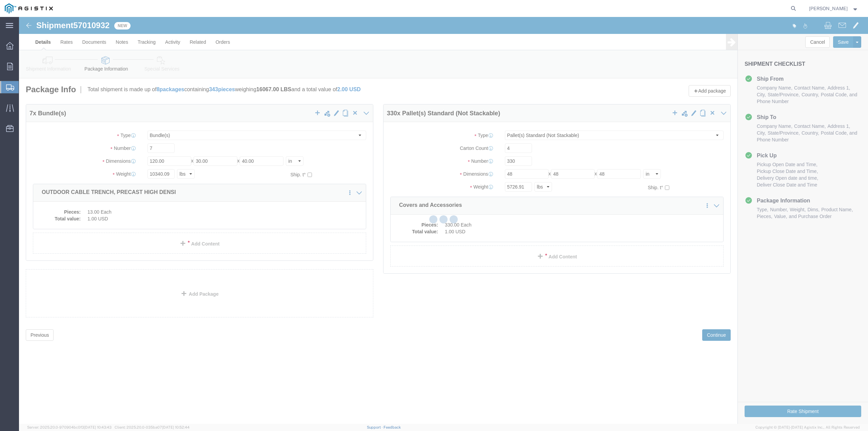
select select
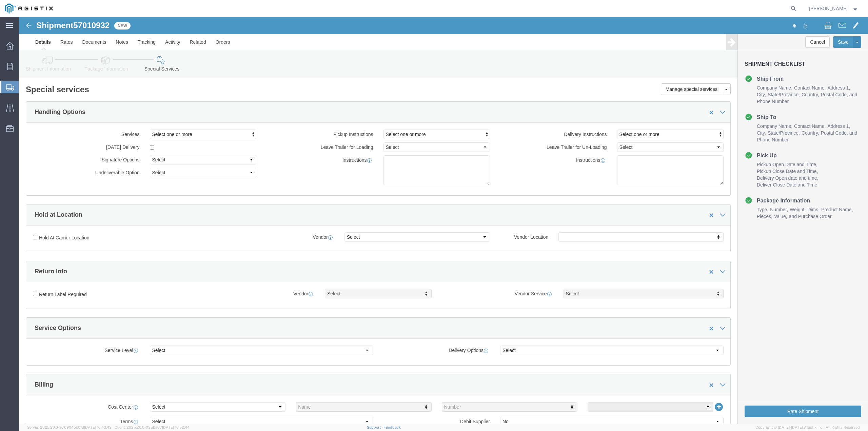
click icon
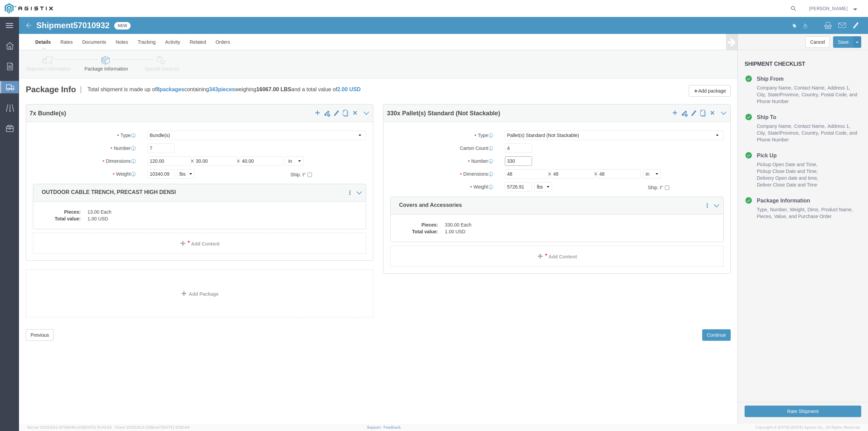
drag, startPoint x: 501, startPoint y: 143, endPoint x: 468, endPoint y: 146, distance: 32.6
click div "Number 330"
type input "4"
drag, startPoint x: 480, startPoint y: 131, endPoint x: 474, endPoint y: 132, distance: 5.8
click div "Carton Count 4"
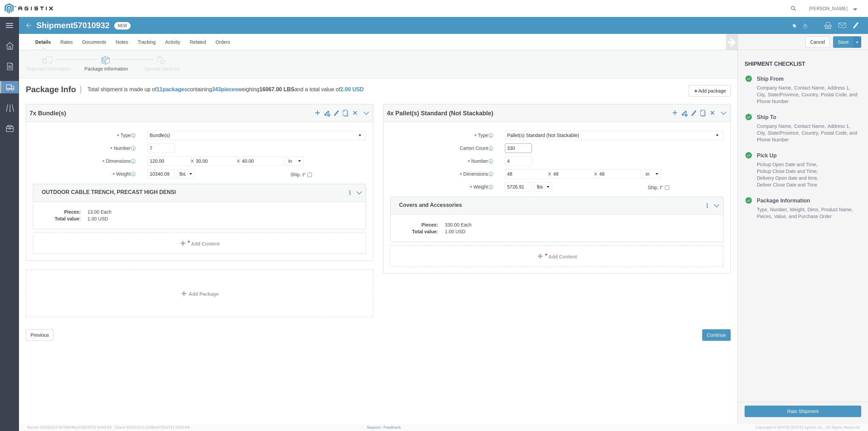
type input "330"
click button "Continue"
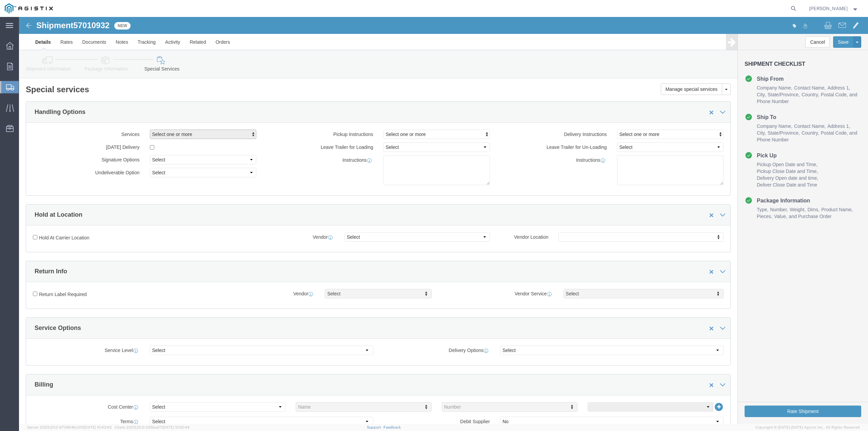
click span "Select one or more"
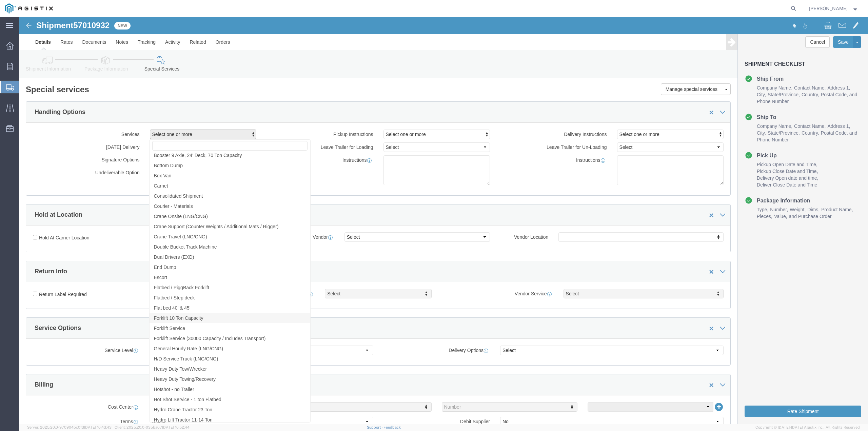
scroll to position [441, 0]
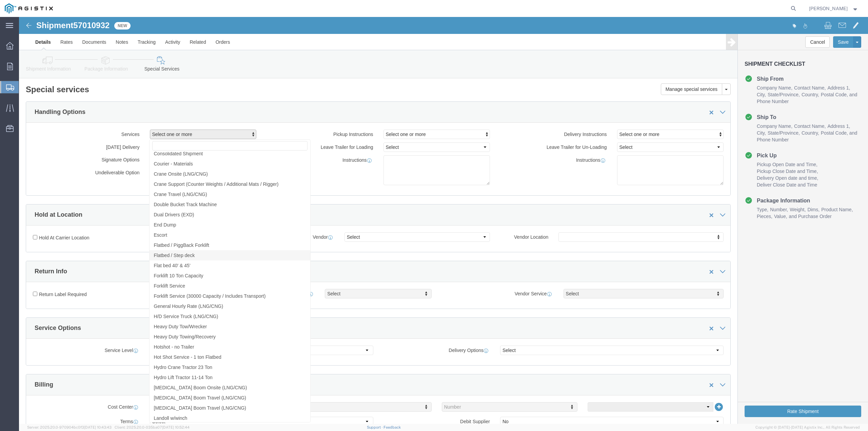
click span "Flatbed / Step deck"
select select "VEHICLE_STEP"
click div "Instructions"
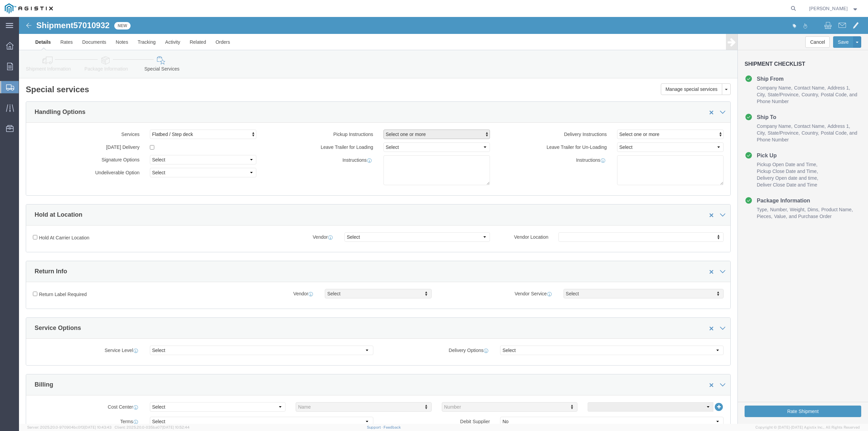
click span "Select one or more"
click textarea
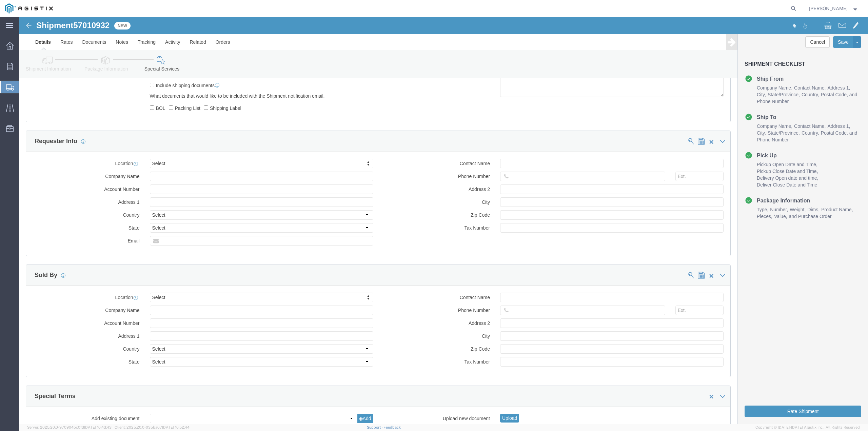
scroll to position [502, 0]
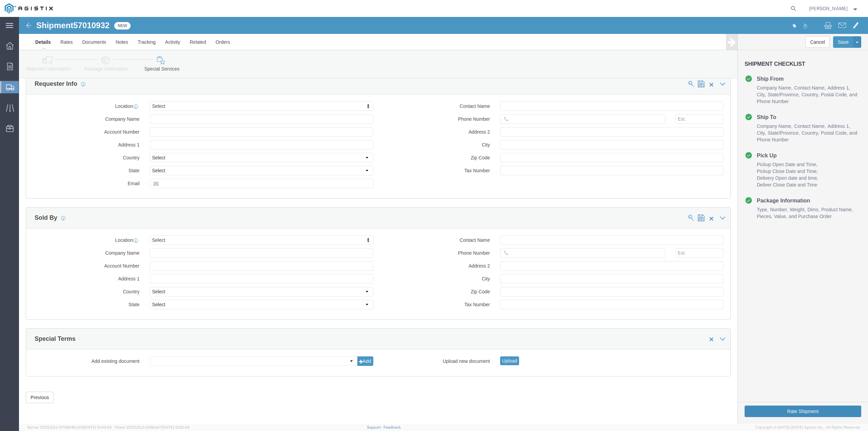
type textarea "Pick up # INF712083"
click button "Rate Shipment"
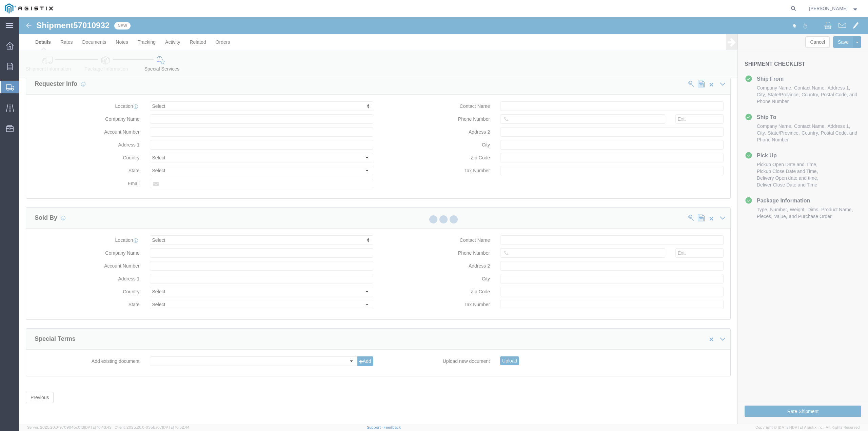
select select "23141"
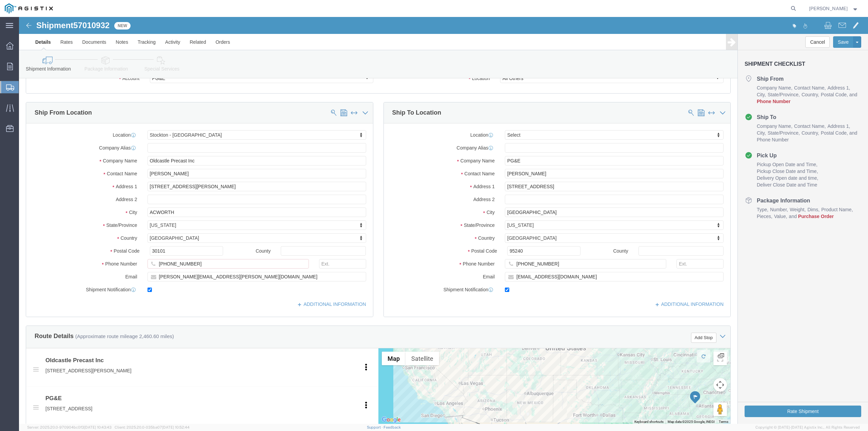
scroll to position [61, 0]
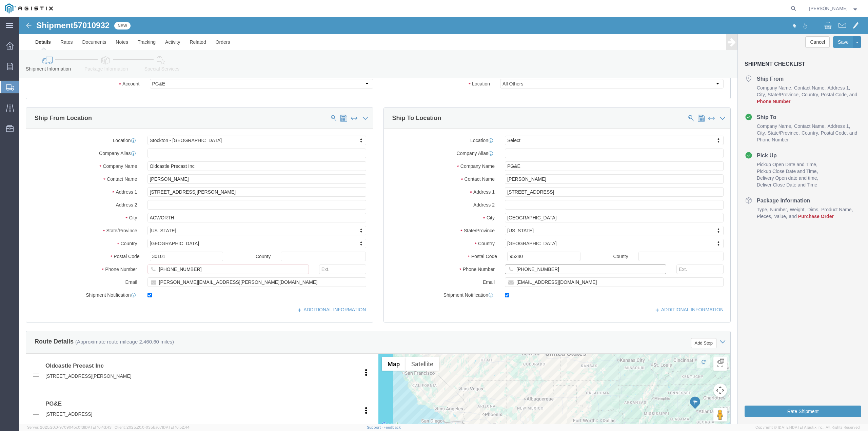
click input "[PHONE_NUMBER]"
type input "916.215.3593"
drag, startPoint x: 199, startPoint y: 251, endPoint x: 120, endPoint y: 254, distance: 79.0
click div "Phone Number [PHONE_NUMBER] A valid Pickup Phone Number is required"
type input "4049044293"
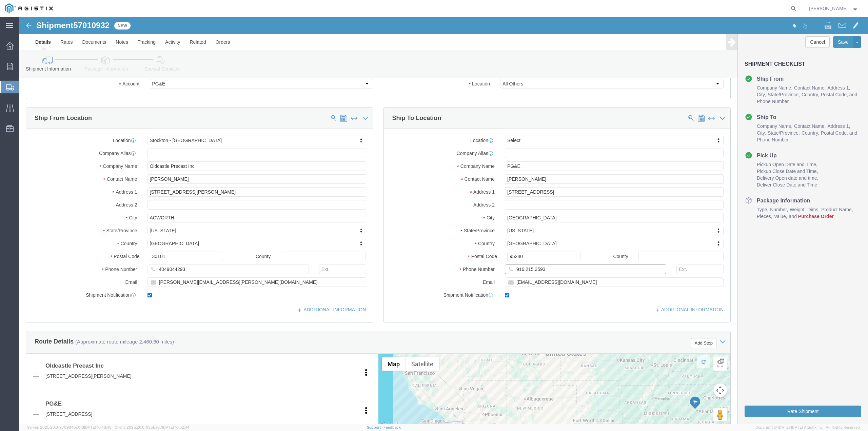
drag, startPoint x: 524, startPoint y: 253, endPoint x: 488, endPoint y: 253, distance: 36.3
click div "916.215.3593"
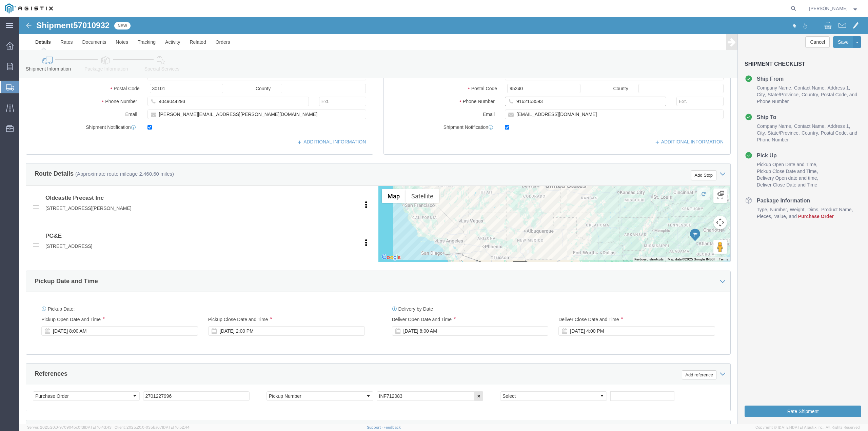
scroll to position [163, 0]
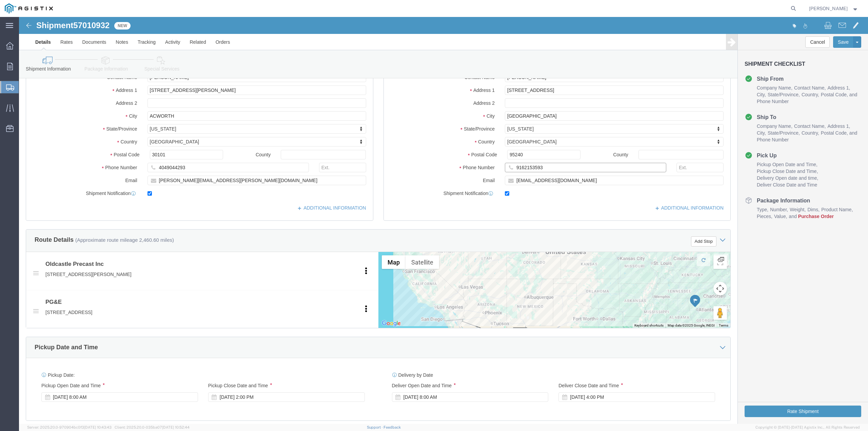
type input "9162153593"
click link "Special Services"
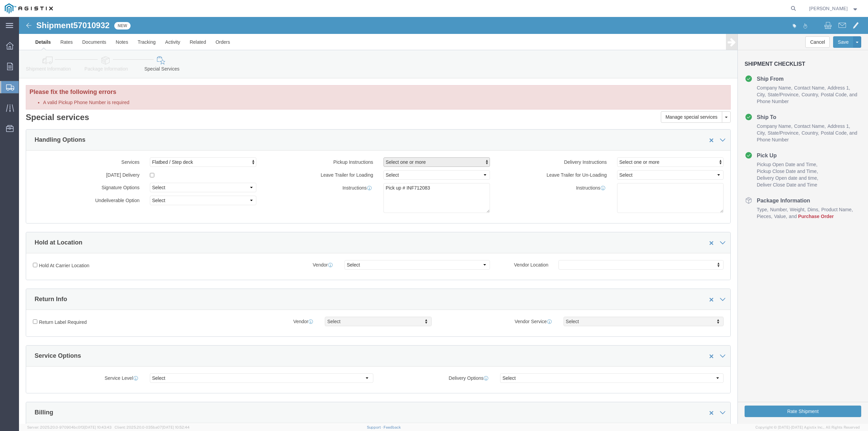
click span "Select one or more"
click div "Please fix the following errors A valid Pickup Phone Number is required"
click icon
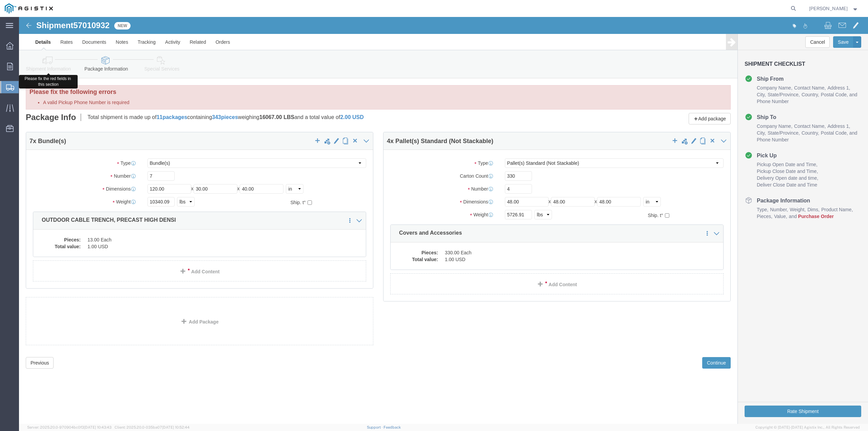
click icon
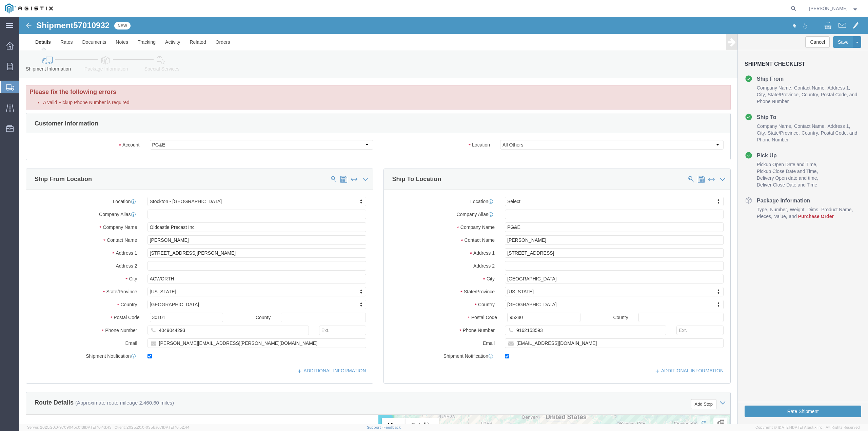
click icon
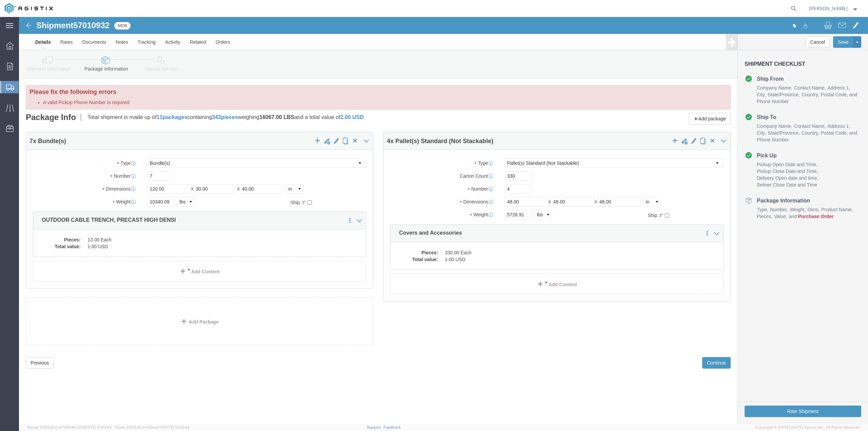
click link "Special Services"
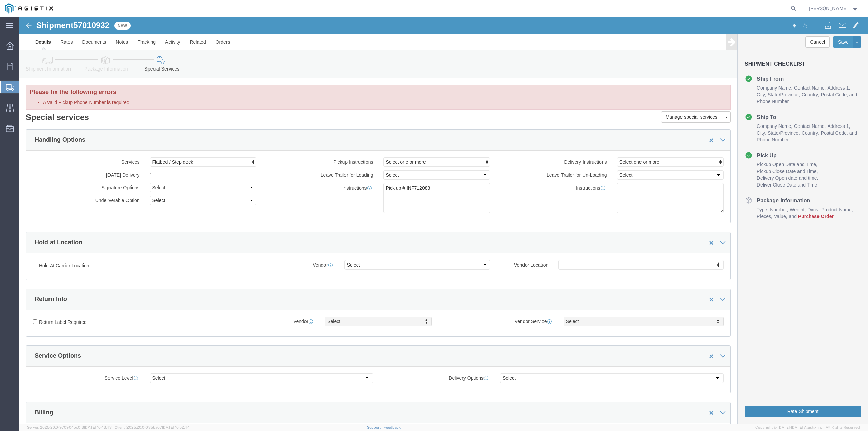
click button "Rate Shipment"
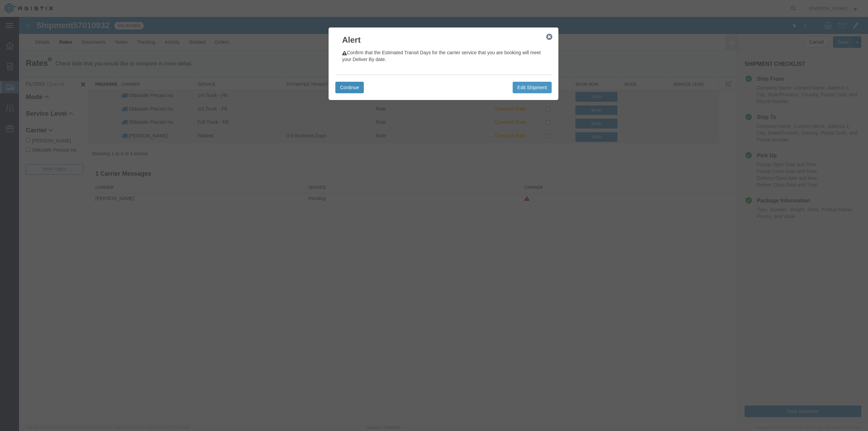
click at [341, 87] on button "Continue" at bounding box center [349, 88] width 28 height 12
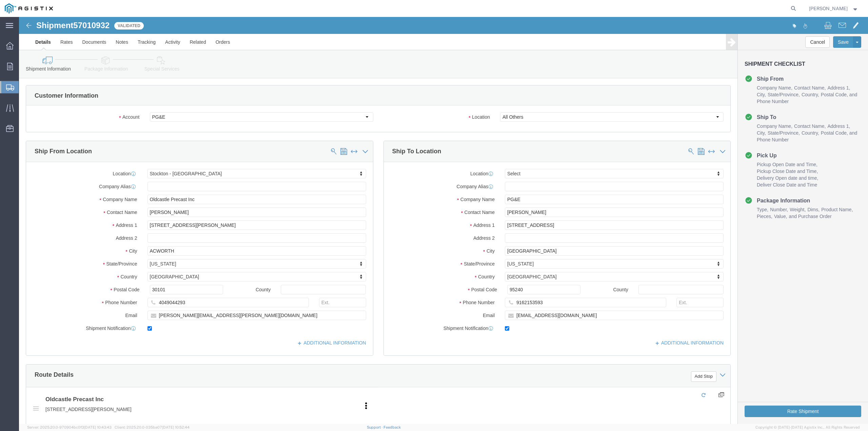
select select "23141"
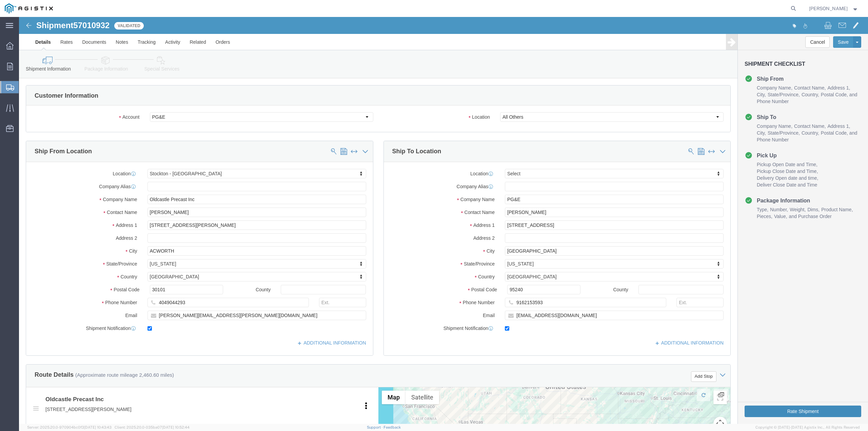
click button "Rate Shipment"
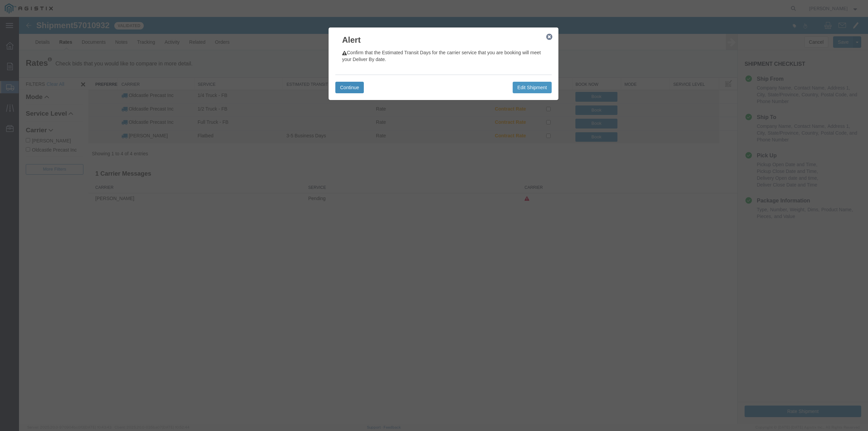
click at [354, 88] on button "Continue" at bounding box center [349, 88] width 28 height 12
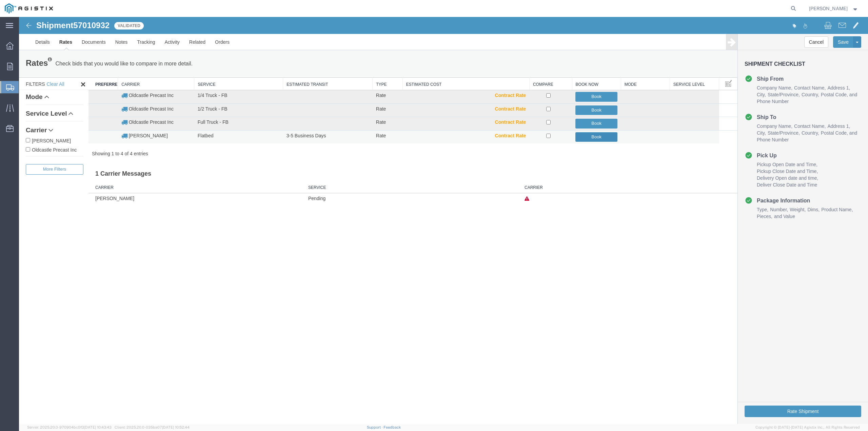
click at [601, 139] on button "Book" at bounding box center [596, 137] width 42 height 10
